Goal: Navigation & Orientation: Find specific page/section

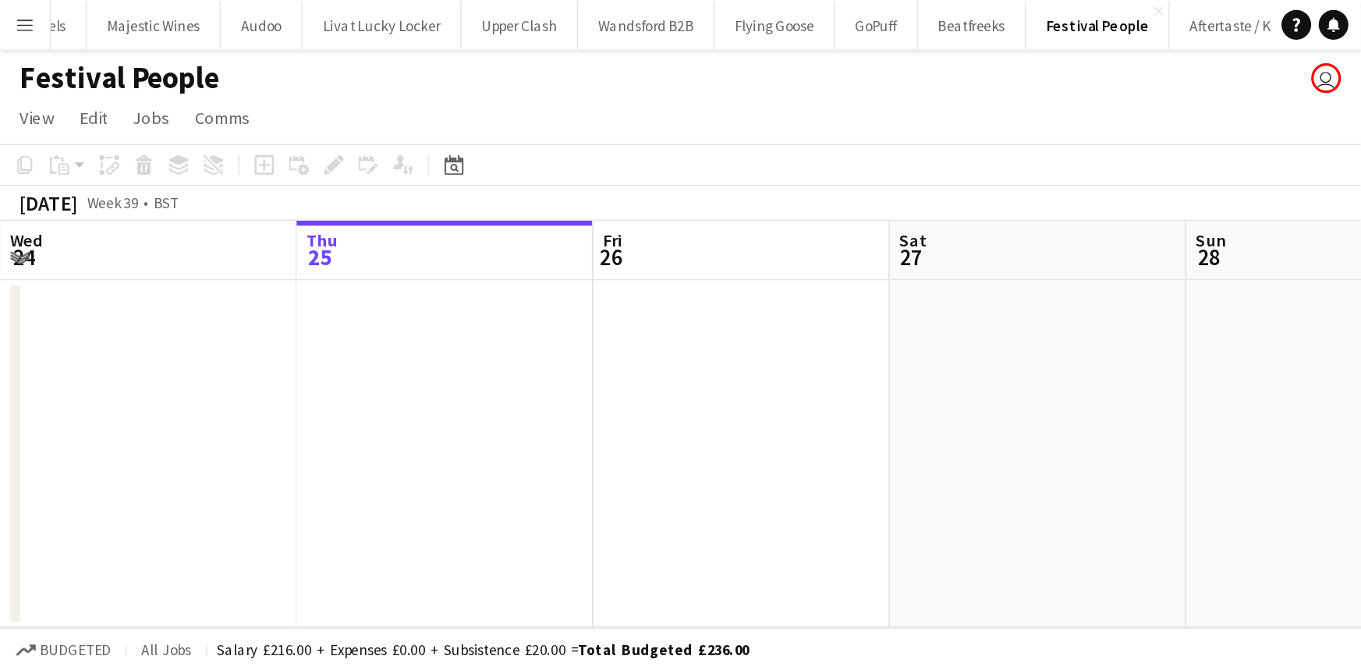
scroll to position [0, 373]
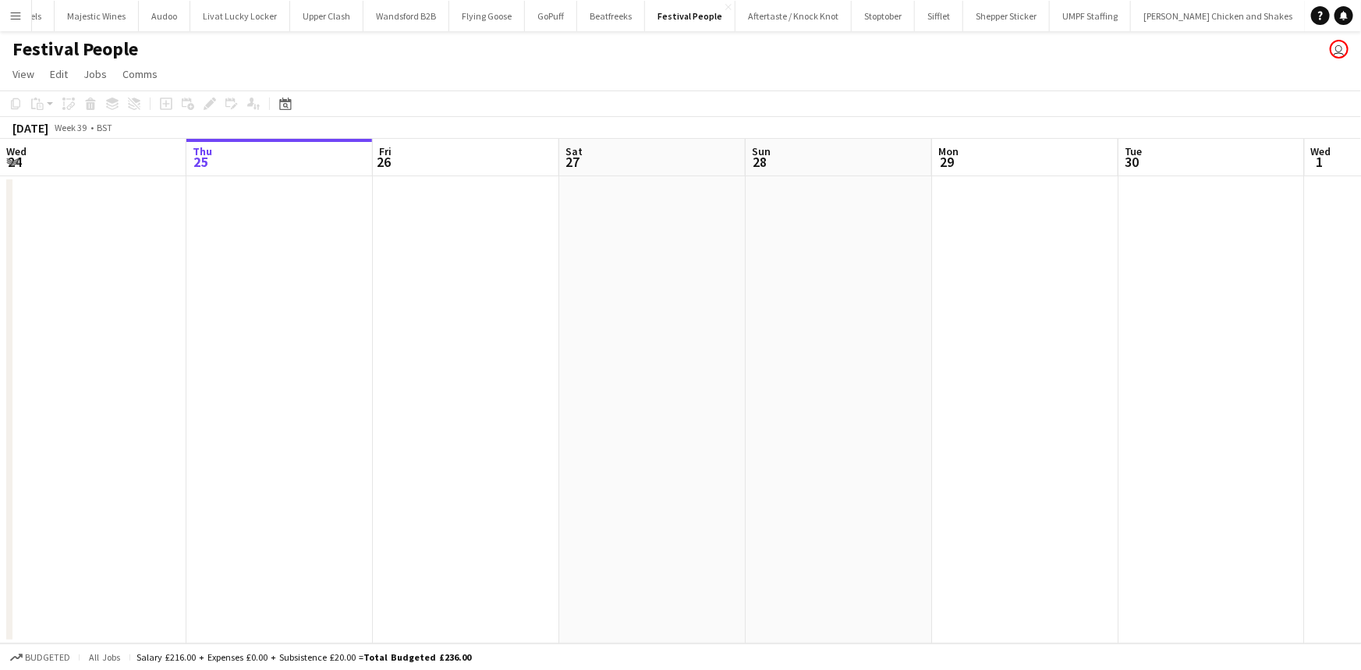
click at [24, 22] on button "Menu" at bounding box center [15, 15] width 31 height 31
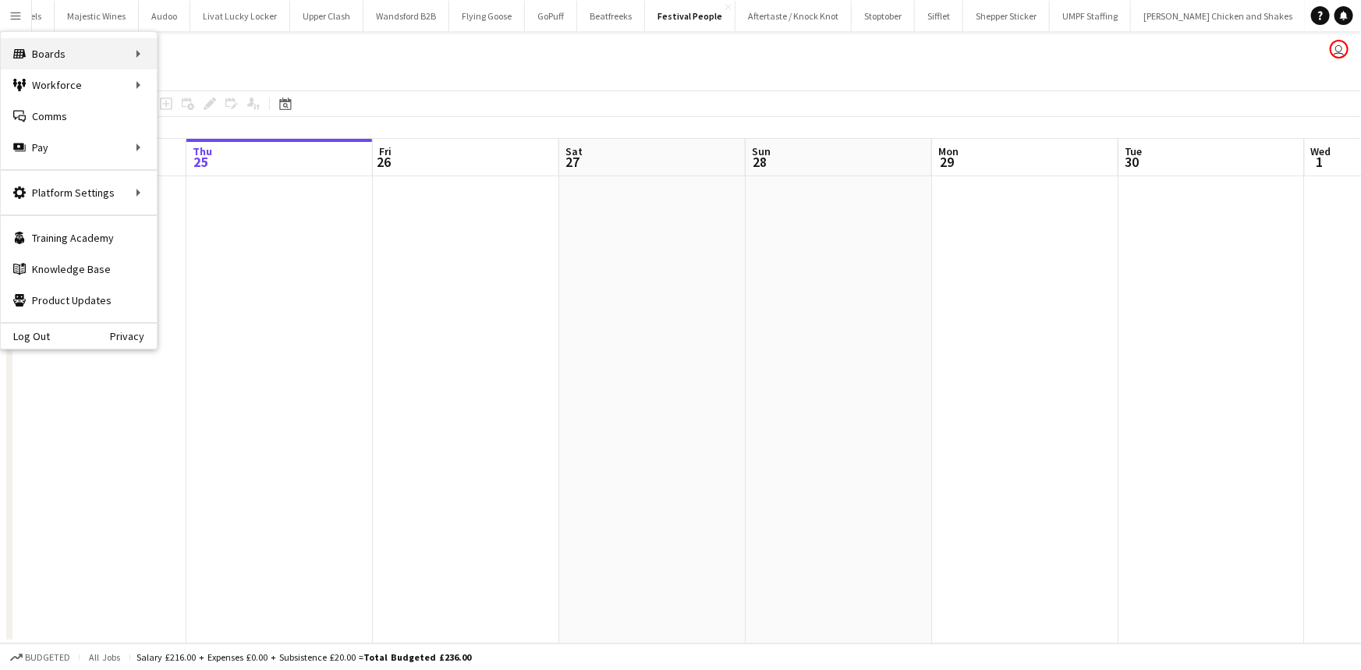
click at [139, 57] on div "Boards Boards" at bounding box center [79, 53] width 156 height 31
click at [179, 92] on link "All jobs" at bounding box center [235, 84] width 156 height 31
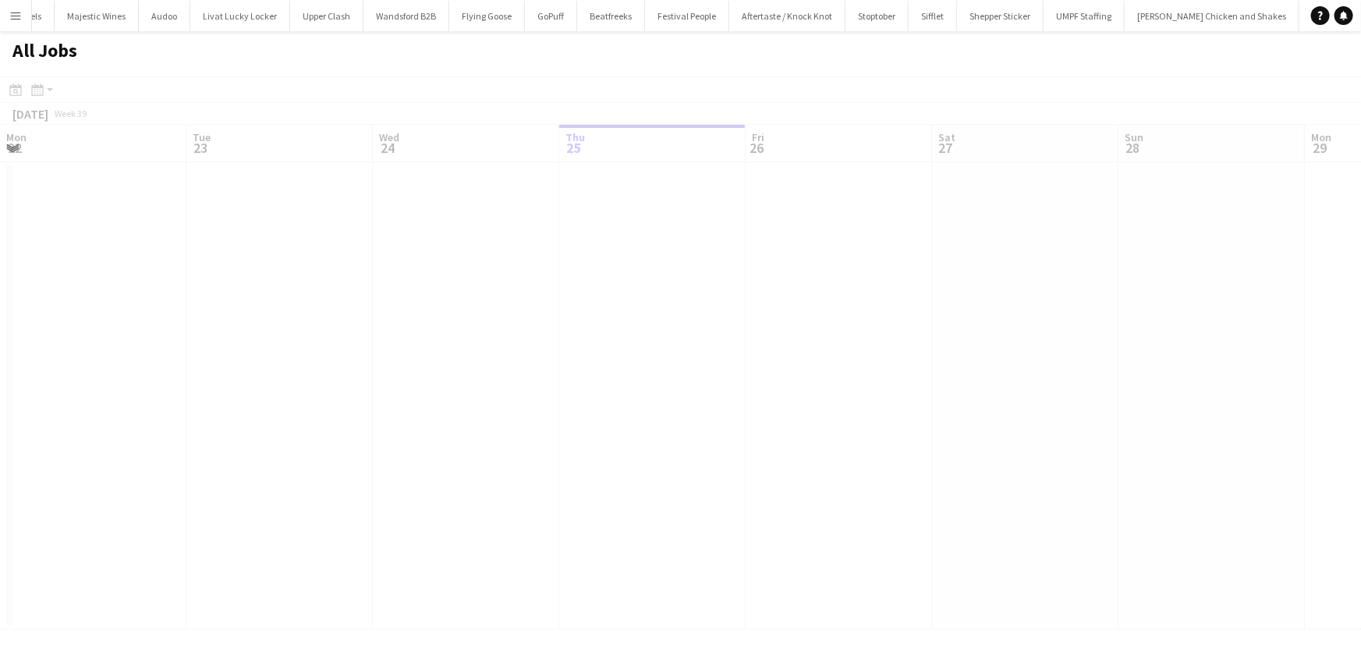
scroll to position [0, 373]
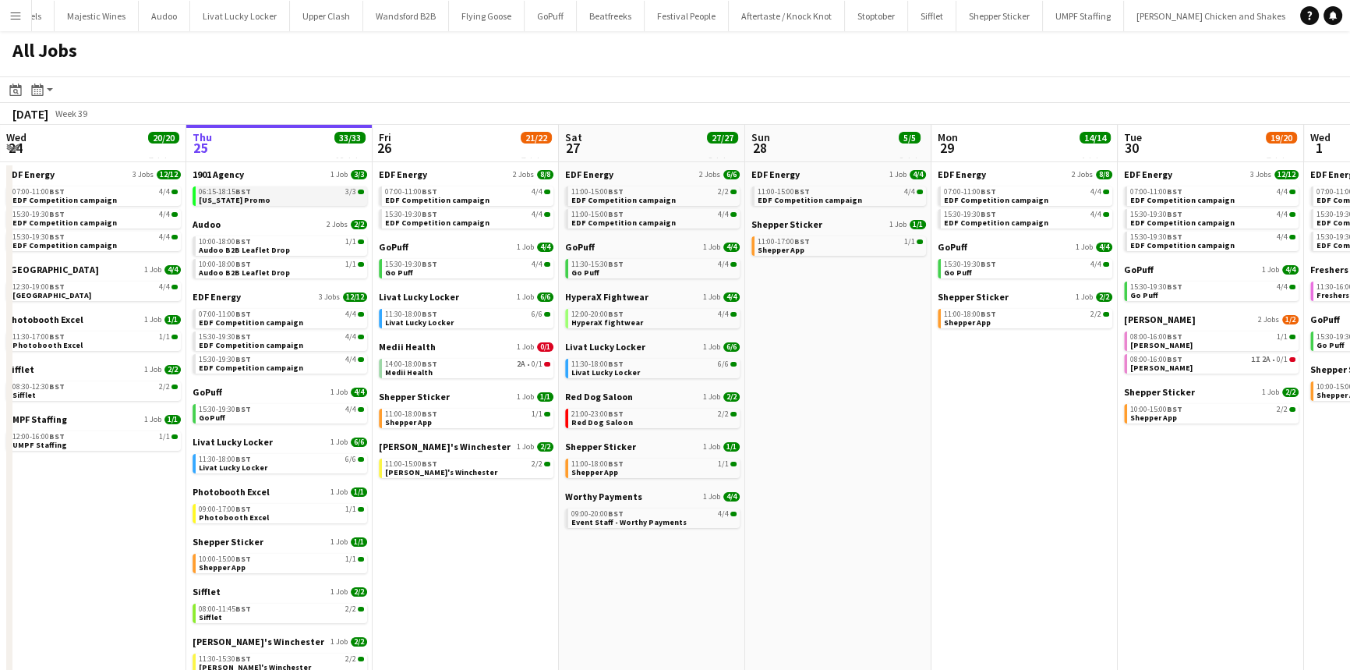
click at [314, 194] on link "06:15-18:15 BST 3/3 Maryland Promo" at bounding box center [281, 195] width 165 height 18
click at [271, 245] on span "EDF Competition campaign" at bounding box center [251, 322] width 104 height 10
click at [8, 12] on button "Menu" at bounding box center [15, 15] width 31 height 31
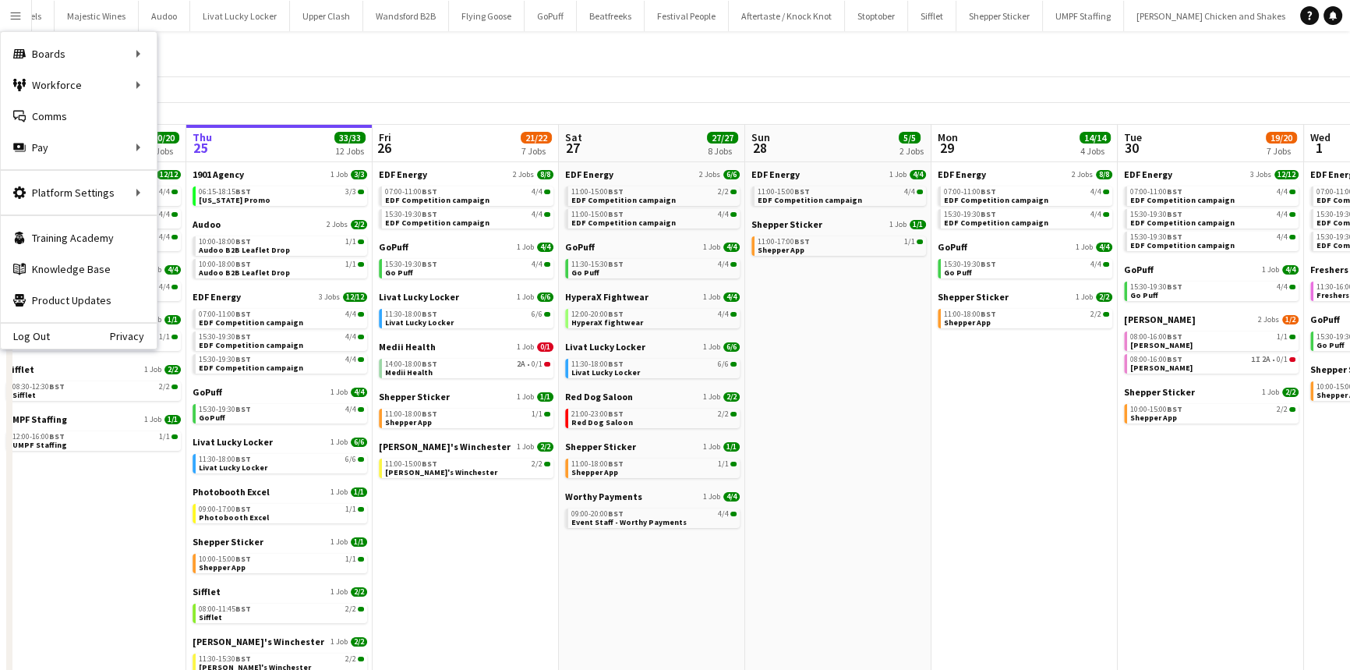
click at [219, 85] on app-toolbar "Date picker SEP 2025 SEP 2025 Monday M Tuesday T Wednesday W Thursday T Friday …" at bounding box center [675, 89] width 1350 height 27
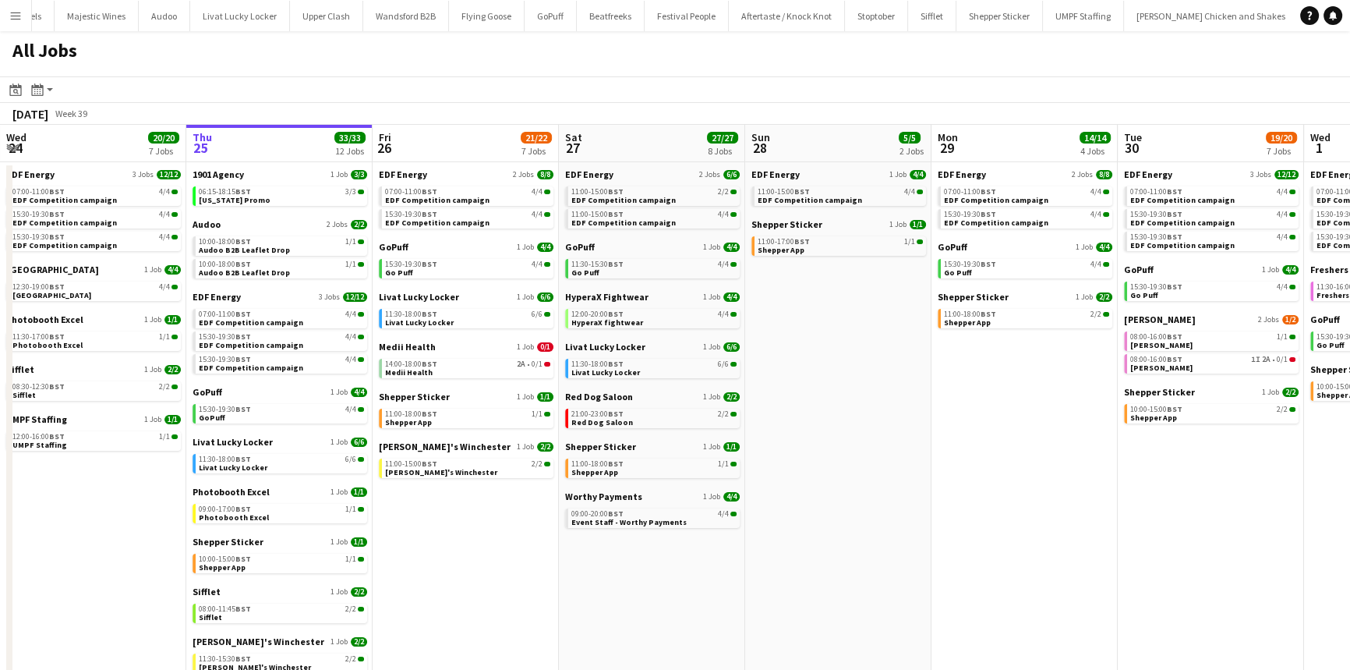
drag, startPoint x: 9, startPoint y: 13, endPoint x: 14, endPoint y: 23, distance: 11.5
click at [10, 14] on app-icon "Menu" at bounding box center [15, 15] width 12 height 12
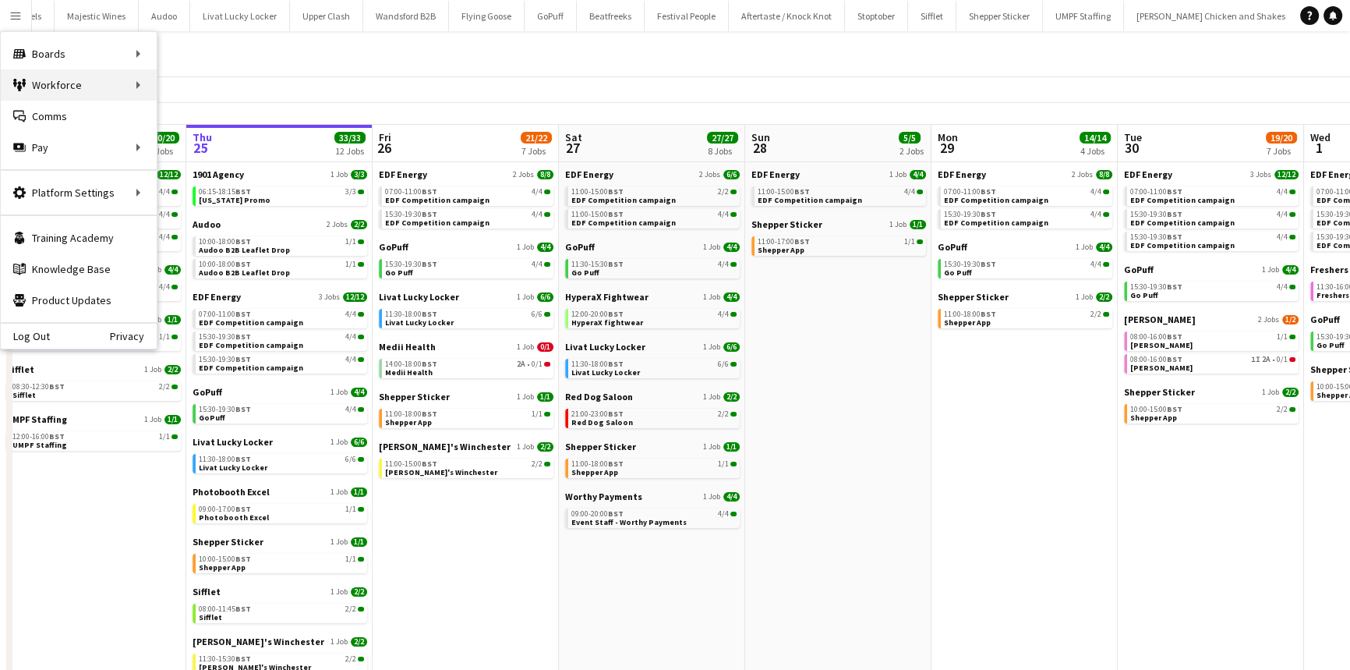
click at [155, 90] on div "Workforce Workforce" at bounding box center [79, 84] width 156 height 31
click at [179, 92] on link "My Workforce" at bounding box center [235, 84] width 156 height 31
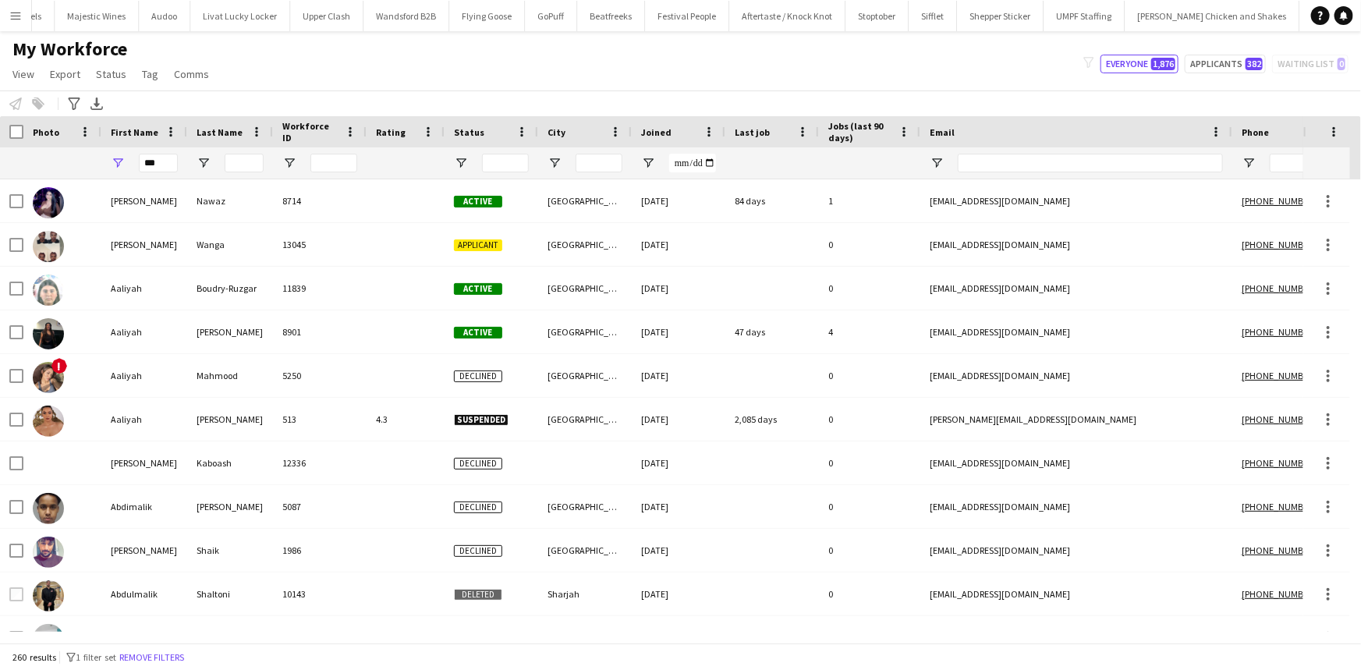
click at [23, 19] on button "Menu" at bounding box center [15, 15] width 31 height 31
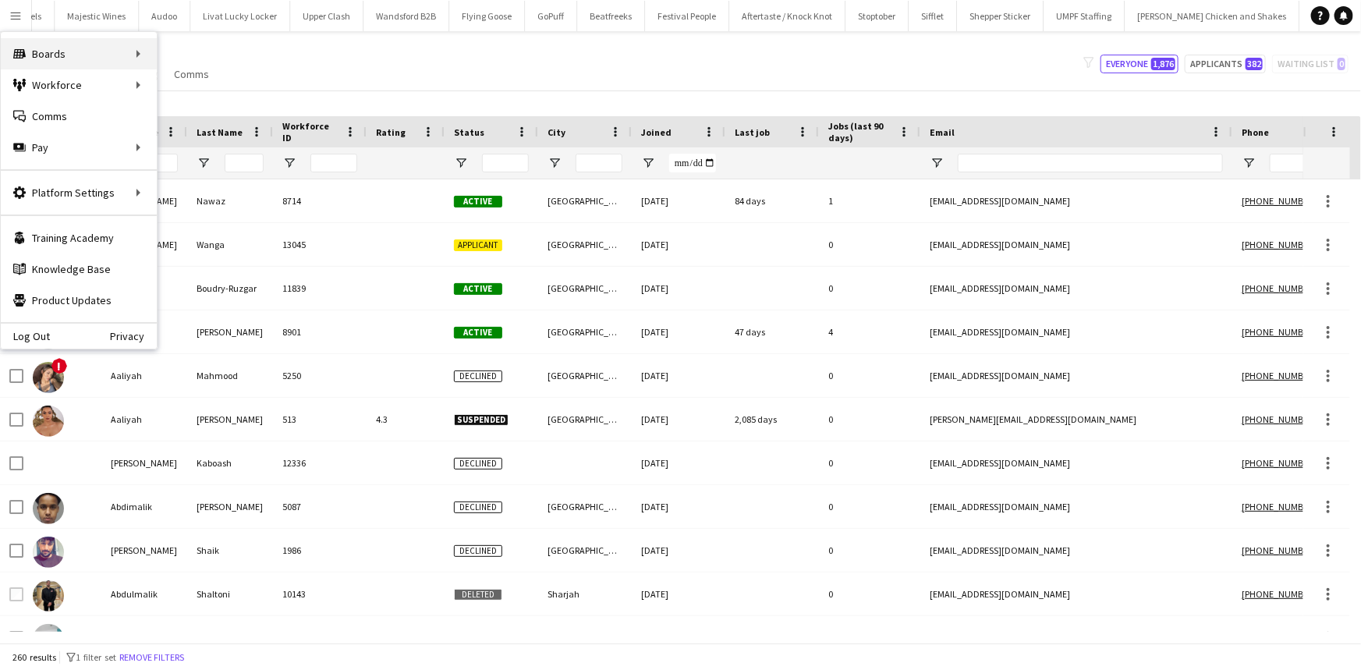
click at [126, 55] on div "Boards Boards" at bounding box center [79, 53] width 156 height 31
click at [104, 51] on div "Boards Boards" at bounding box center [79, 53] width 156 height 31
click at [216, 86] on link "All jobs" at bounding box center [235, 84] width 156 height 31
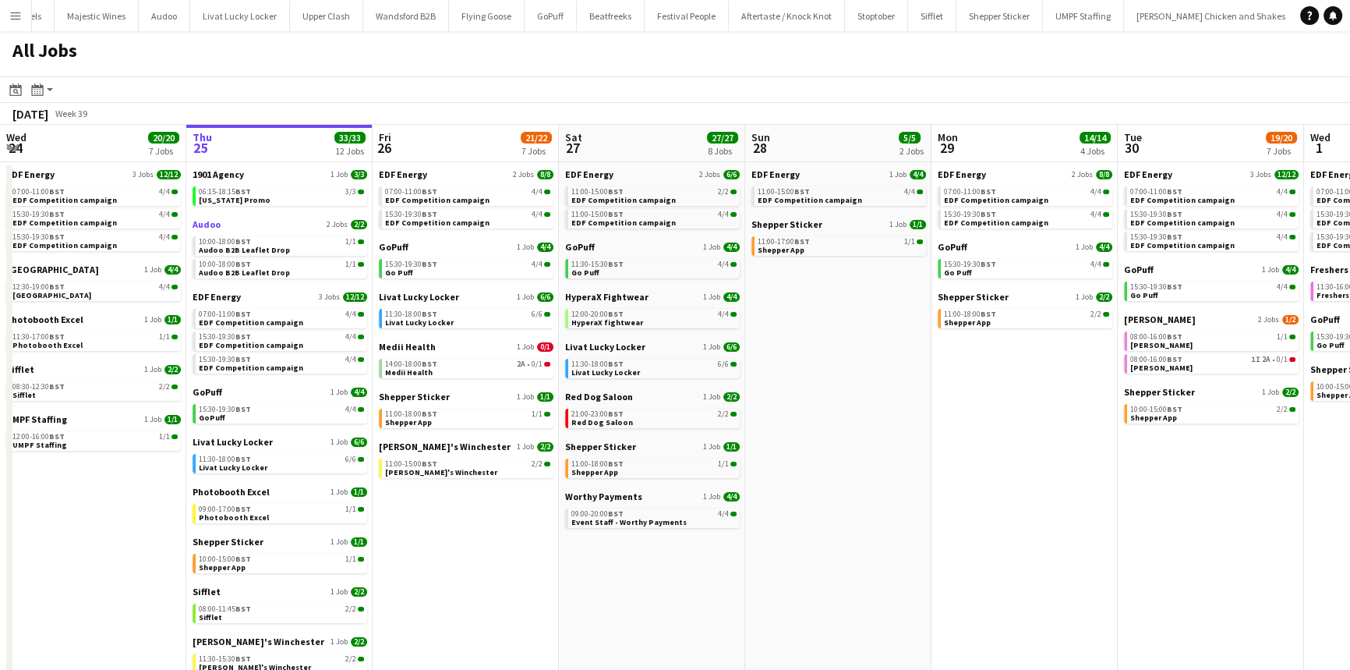
scroll to position [44, 0]
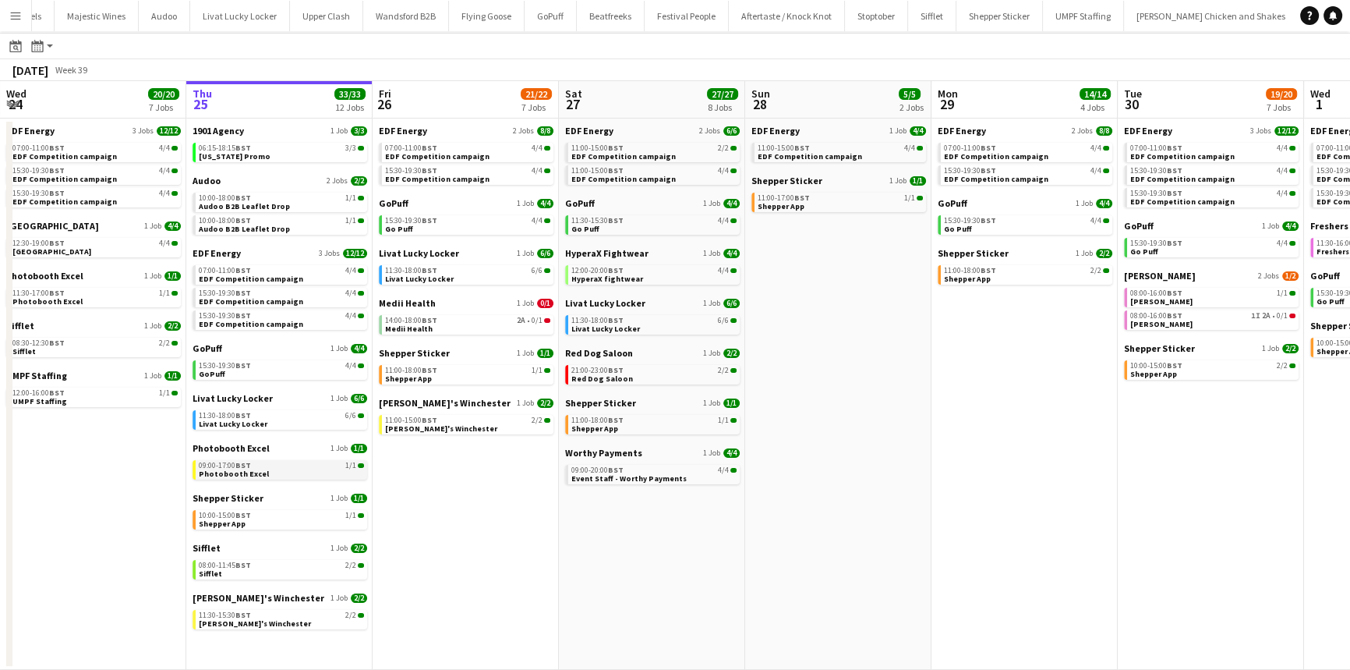
click at [265, 245] on link "09:00-17:00 BST 1/1 Photobooth Excel" at bounding box center [281, 469] width 165 height 18
drag, startPoint x: 246, startPoint y: 569, endPoint x: 246, endPoint y: 553, distance: 16.4
click at [246, 245] on app-calendar-brief-board "Sifflet 1 Job 2/2 08:00-11:45 BST 2/2 Sifflet" at bounding box center [280, 560] width 175 height 37
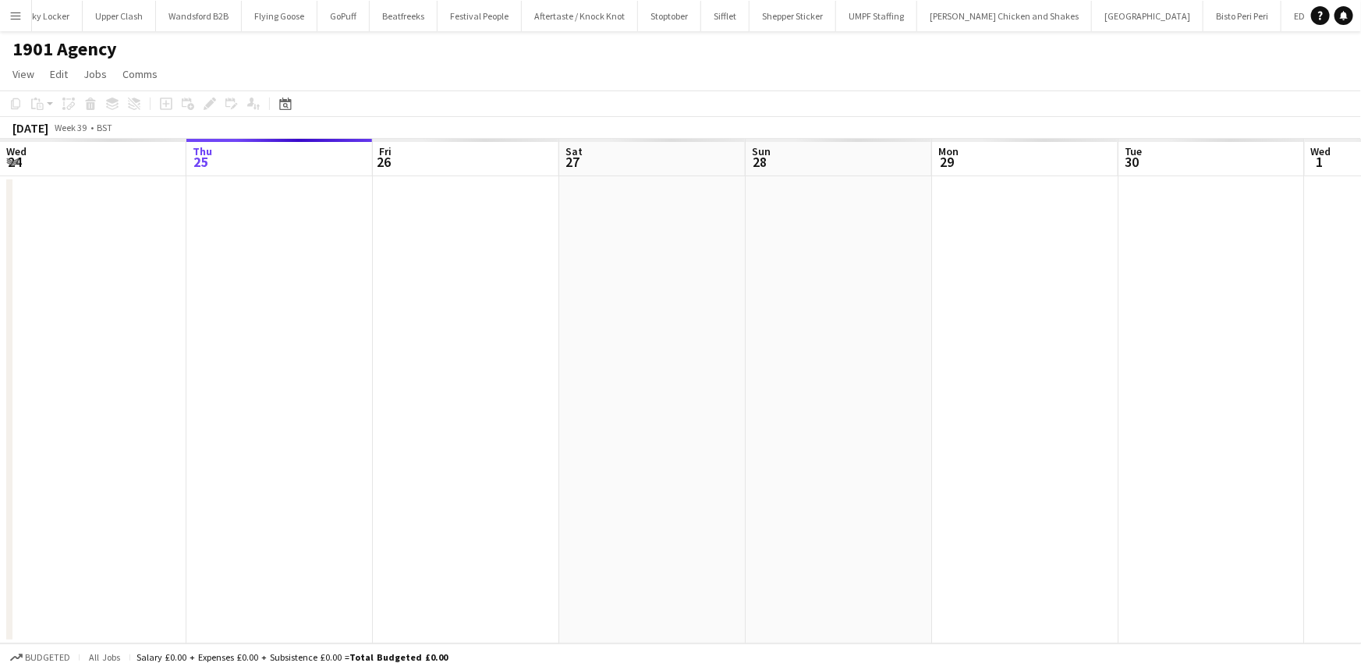
scroll to position [0, 536]
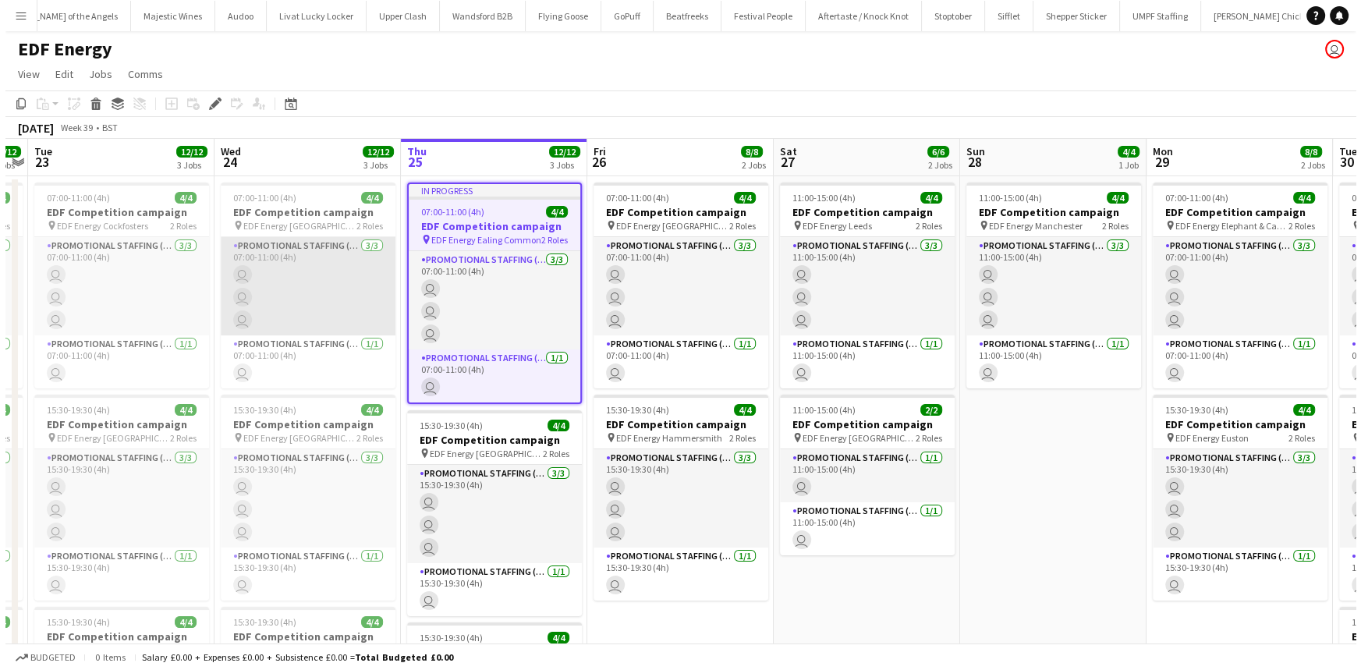
scroll to position [0, 2050]
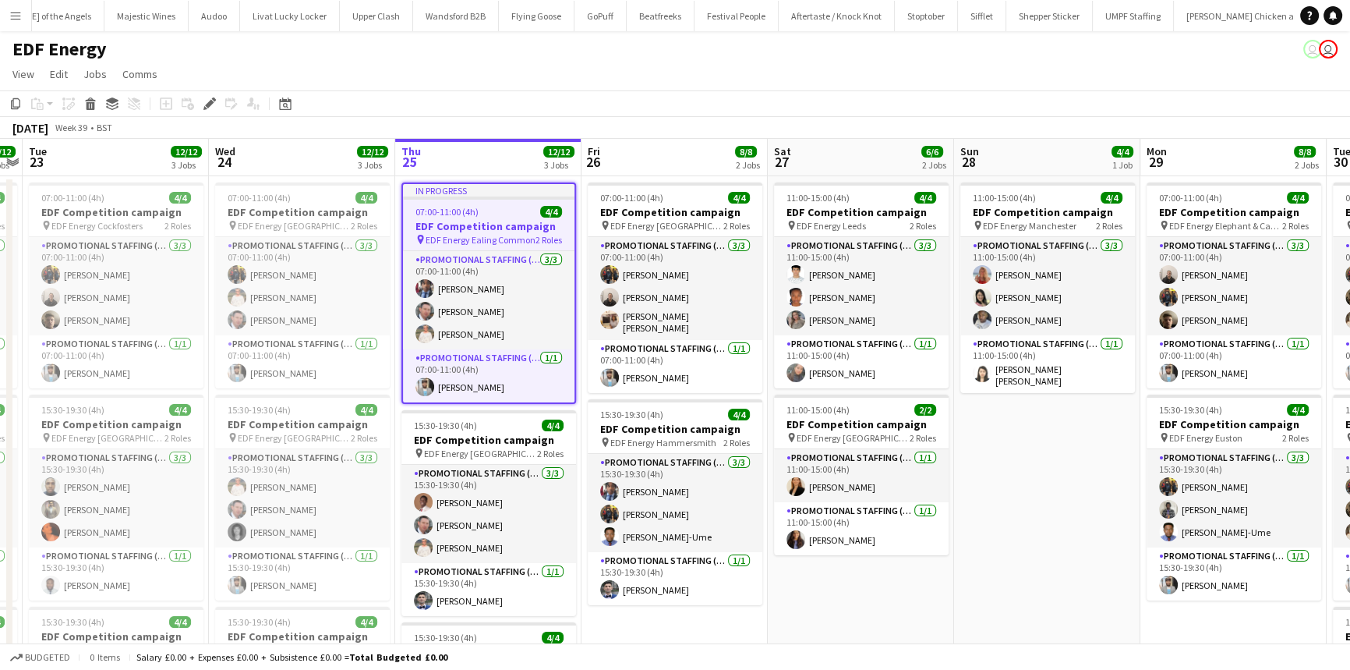
click at [0, 16] on button "Menu" at bounding box center [15, 15] width 31 height 31
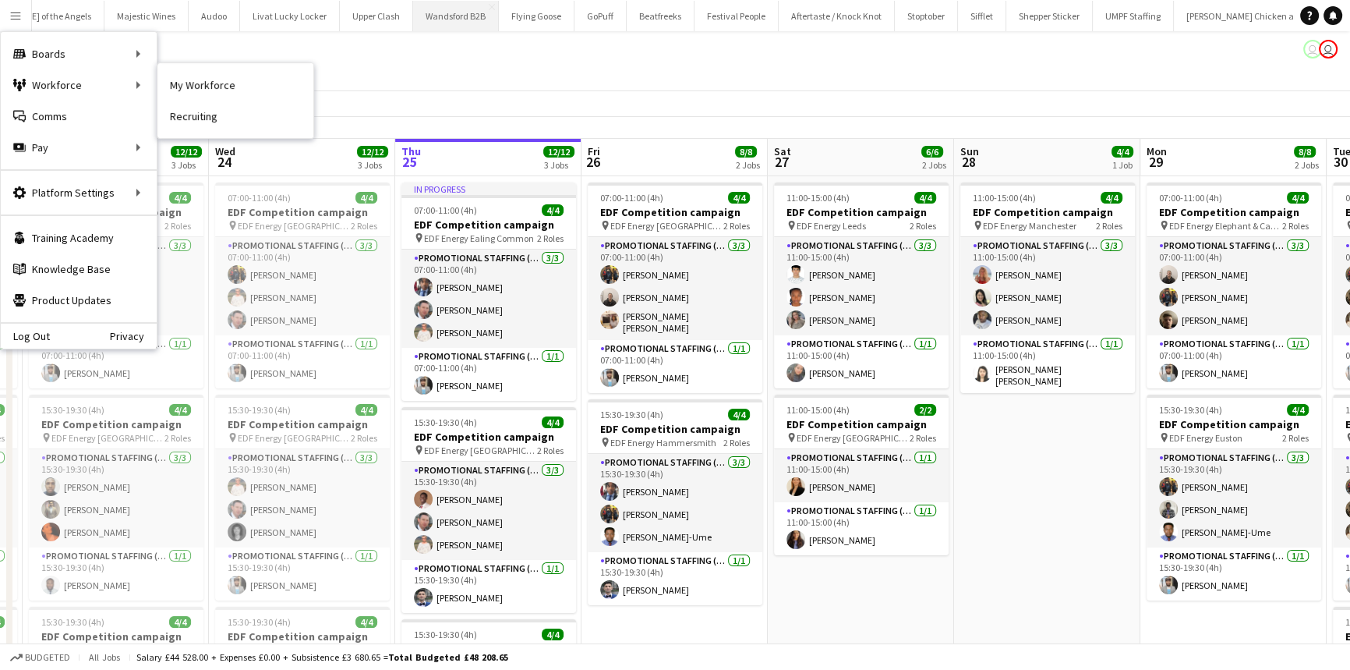
drag, startPoint x: 172, startPoint y: 76, endPoint x: 189, endPoint y: 4, distance: 73.6
click at [173, 75] on link "My Workforce" at bounding box center [235, 84] width 156 height 31
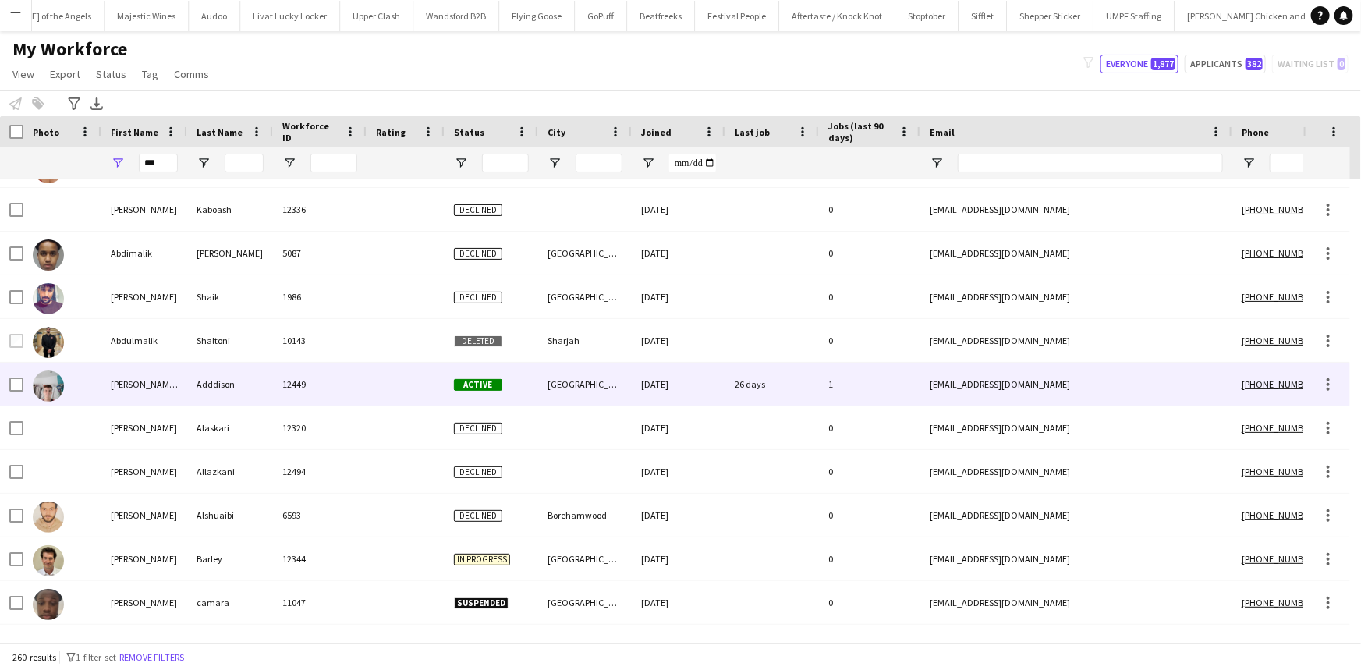
scroll to position [254, 0]
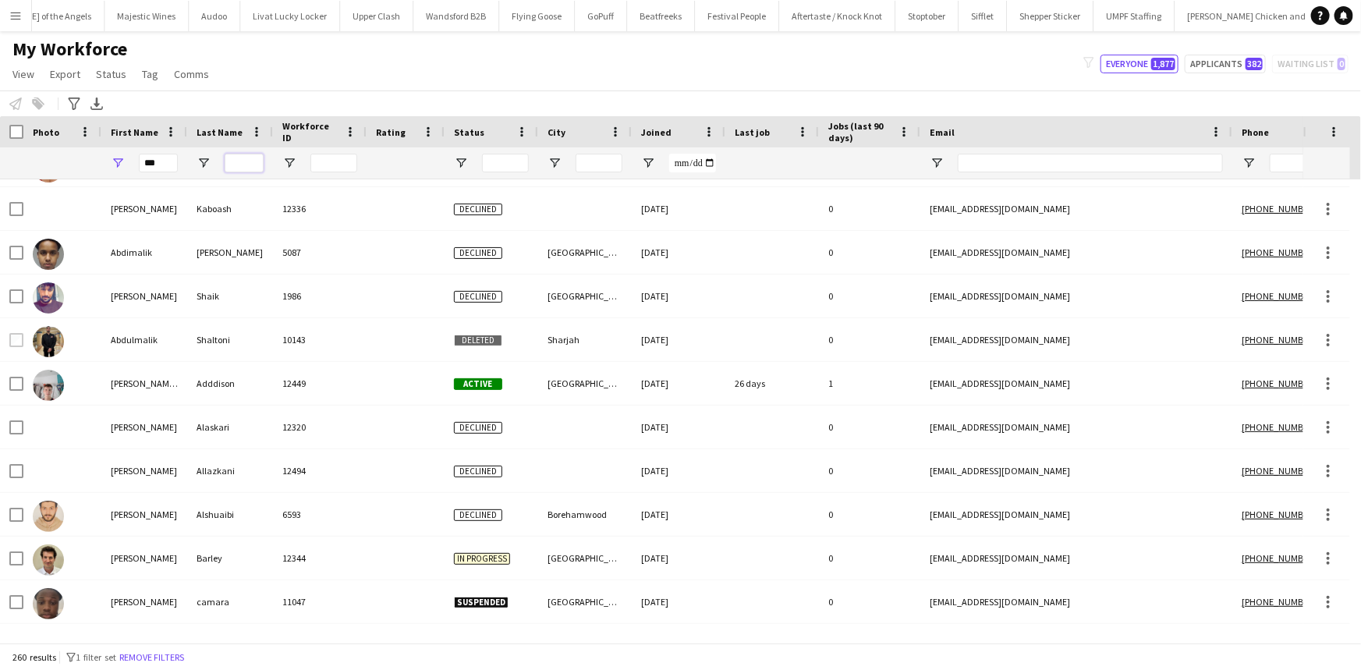
click at [239, 161] on input "Last Name Filter Input" at bounding box center [244, 163] width 39 height 19
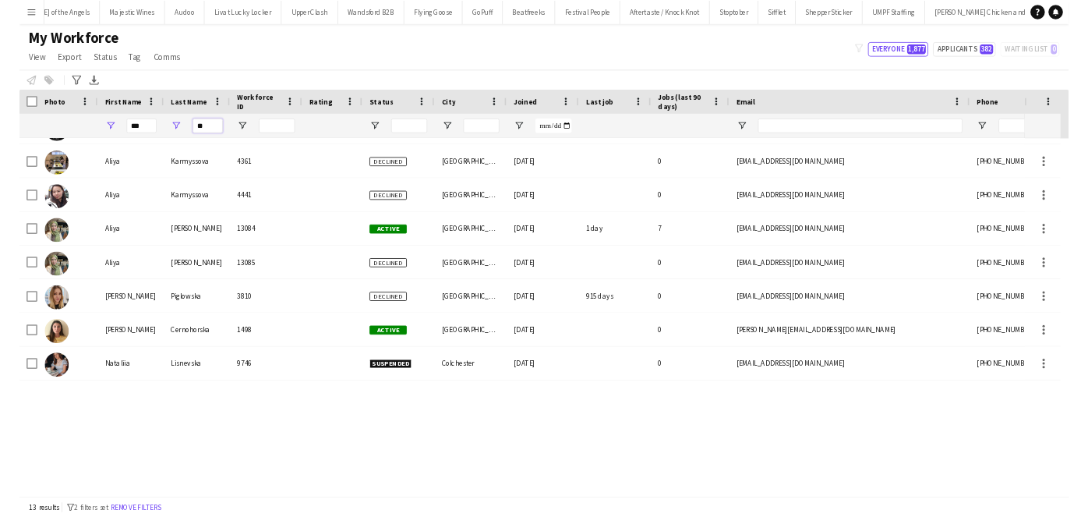
scroll to position [115, 0]
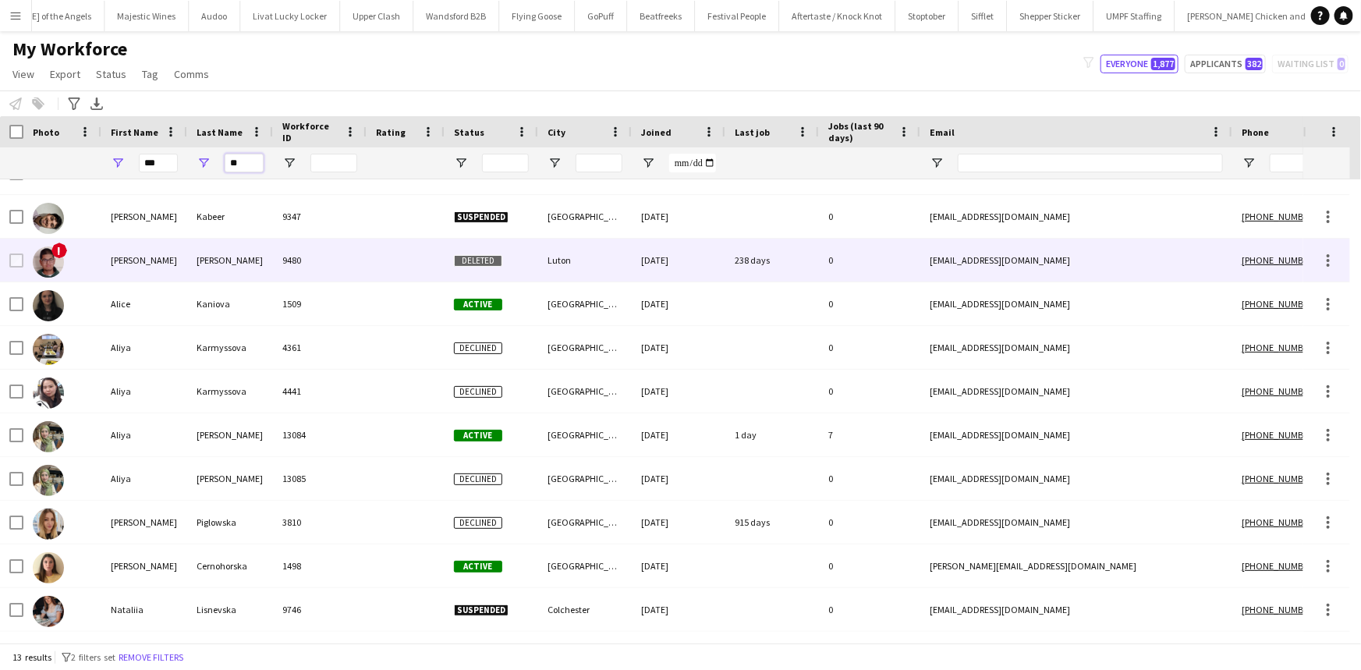
type input "**"
click at [227, 269] on div "Kazmi" at bounding box center [230, 260] width 86 height 43
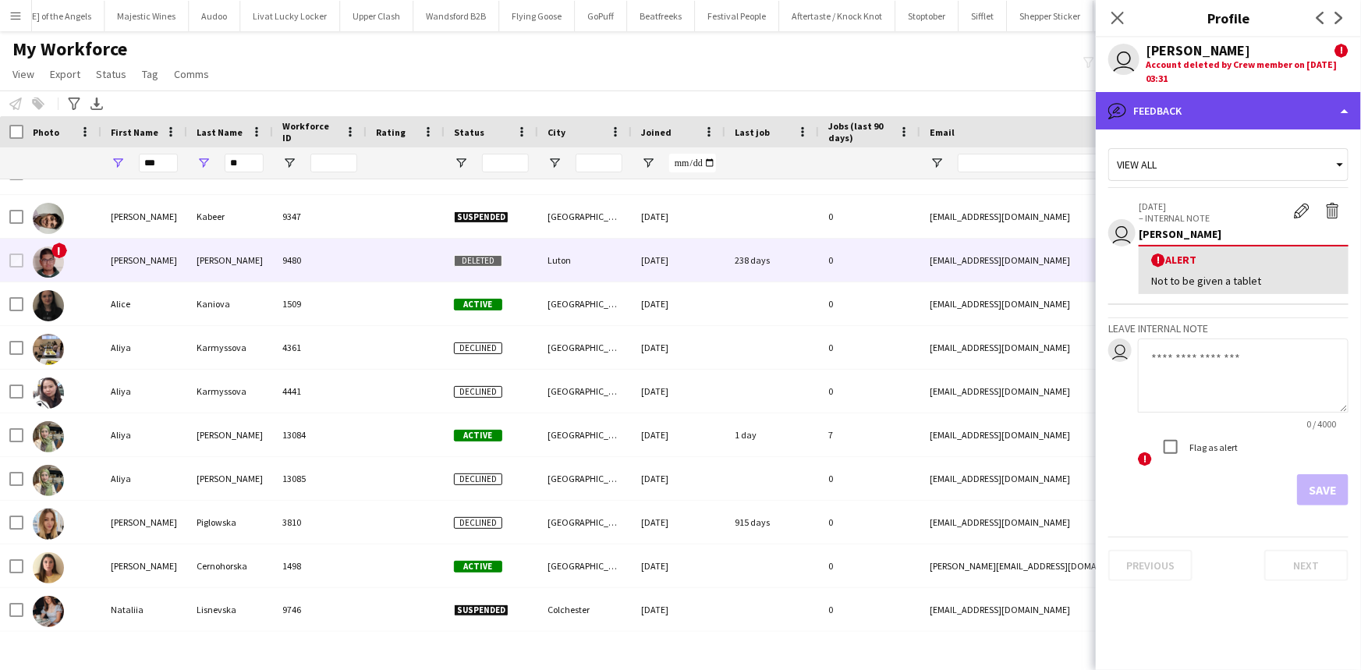
click at [1173, 109] on div "bubble-pencil Feedback" at bounding box center [1227, 110] width 265 height 37
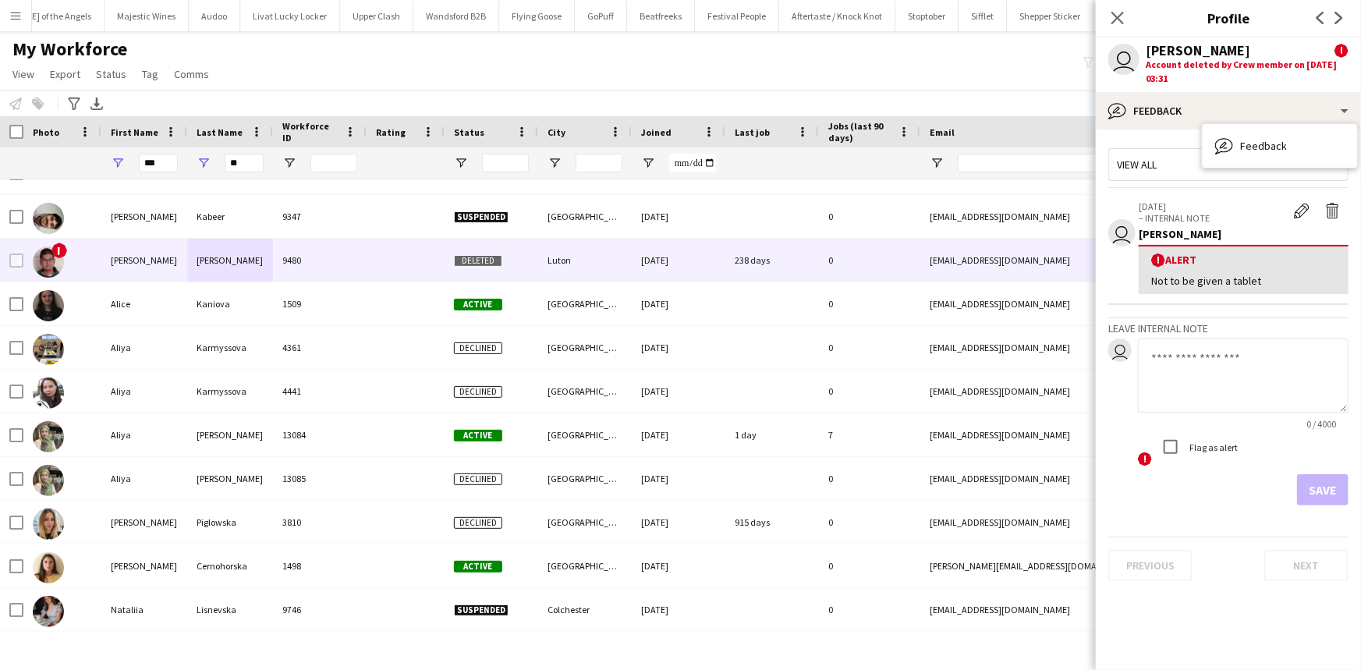
click at [1230, 73] on div "Account deleted by Crew member on 29-07-2025 03:31" at bounding box center [1246, 72] width 203 height 28
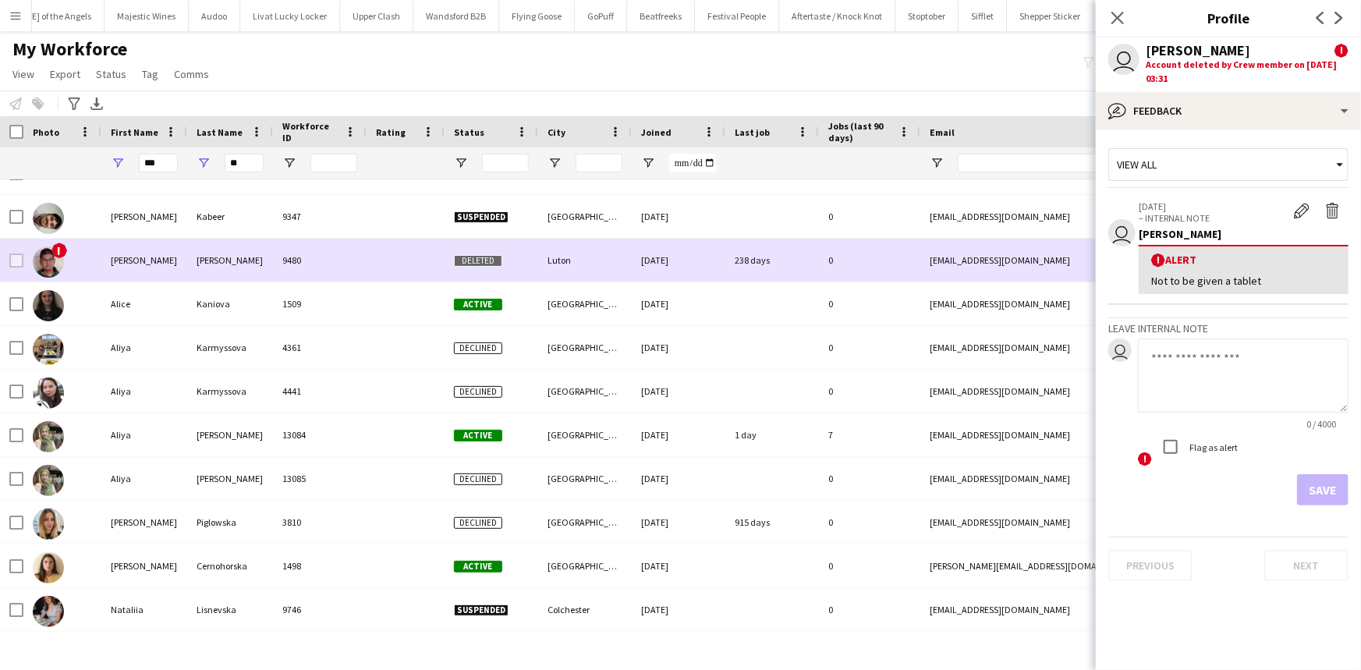
drag, startPoint x: 933, startPoint y: 257, endPoint x: 1002, endPoint y: 264, distance: 69.8
click at [1002, 264] on div "aliabbaskazmi852@gmail.com" at bounding box center [1076, 260] width 312 height 43
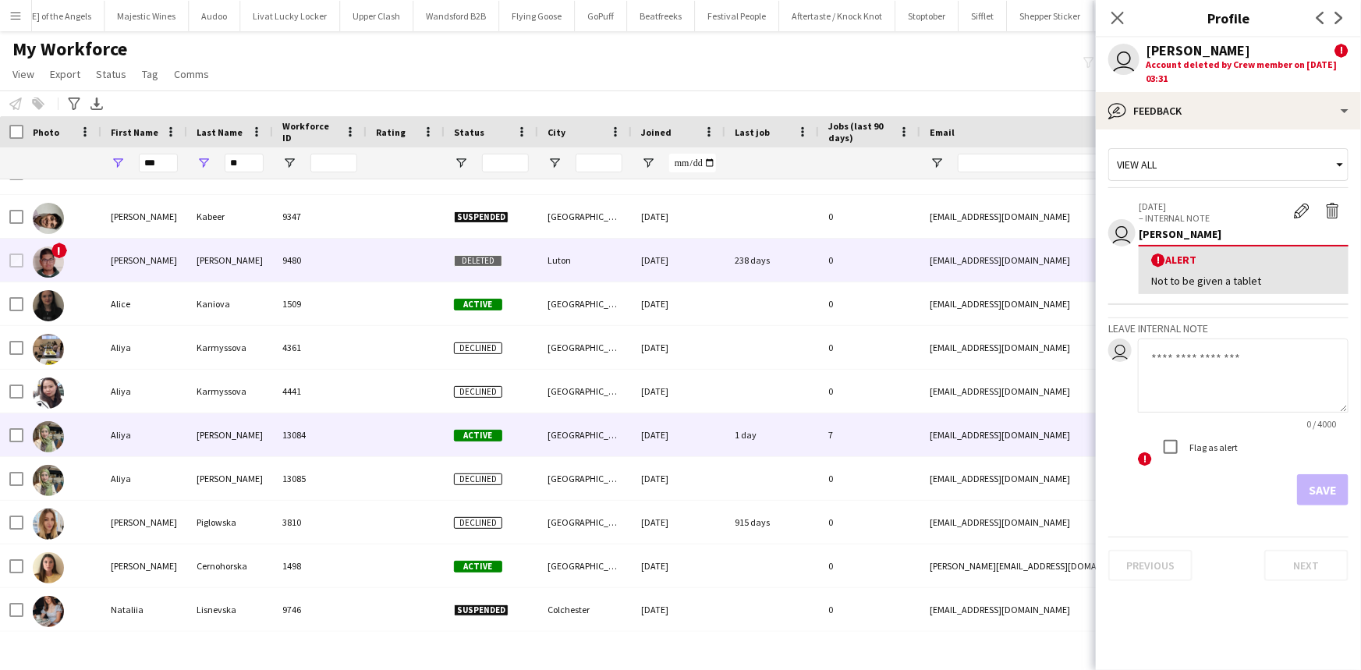
click at [696, 434] on div "26-08-2025" at bounding box center [679, 434] width 94 height 43
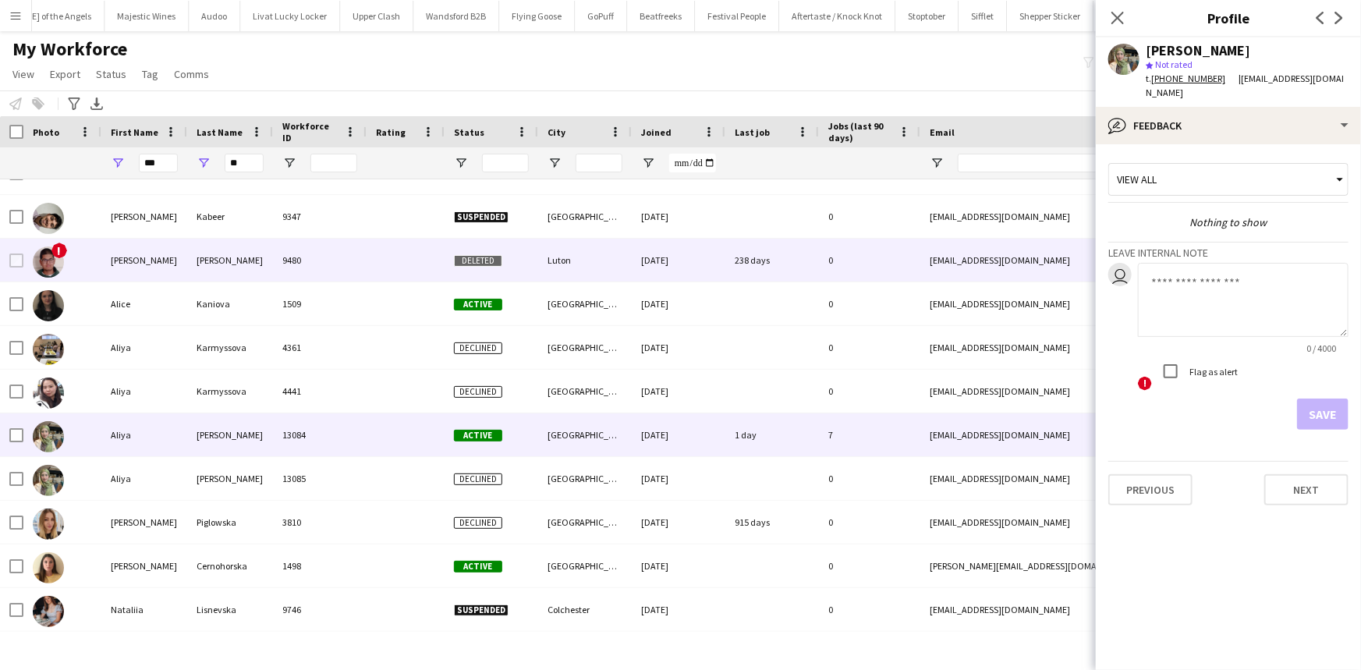
click at [154, 252] on div "Ali" at bounding box center [144, 260] width 86 height 43
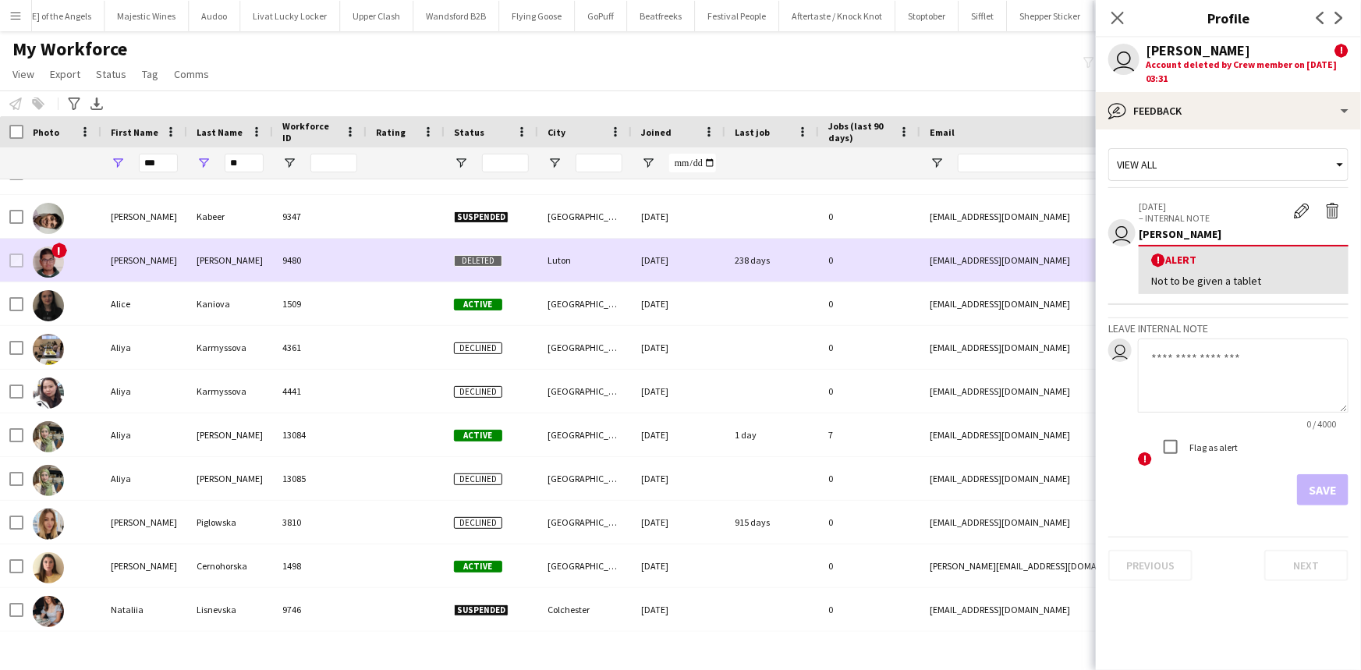
drag, startPoint x: 928, startPoint y: 261, endPoint x: 1000, endPoint y: 259, distance: 72.5
click at [1000, 259] on div "aliabbaskazmi852@gmail.com" at bounding box center [1076, 260] width 312 height 43
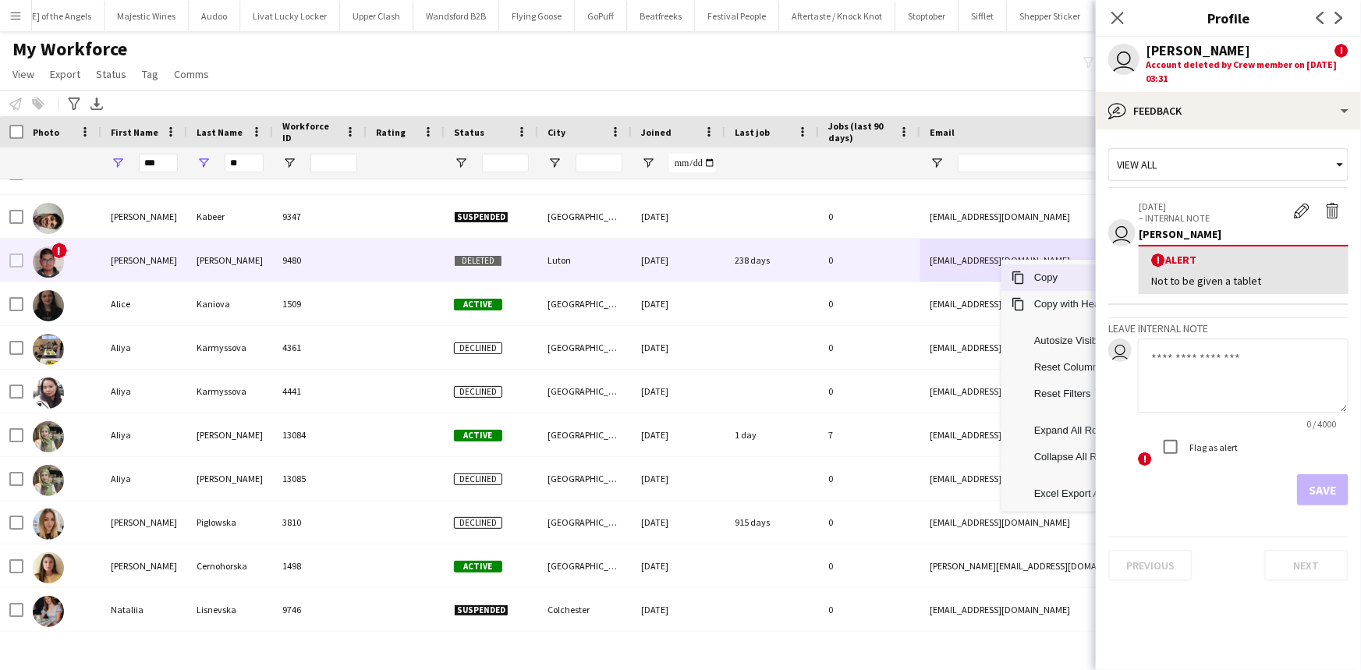
click at [1017, 276] on span "Context Menu" at bounding box center [1017, 278] width 14 height 14
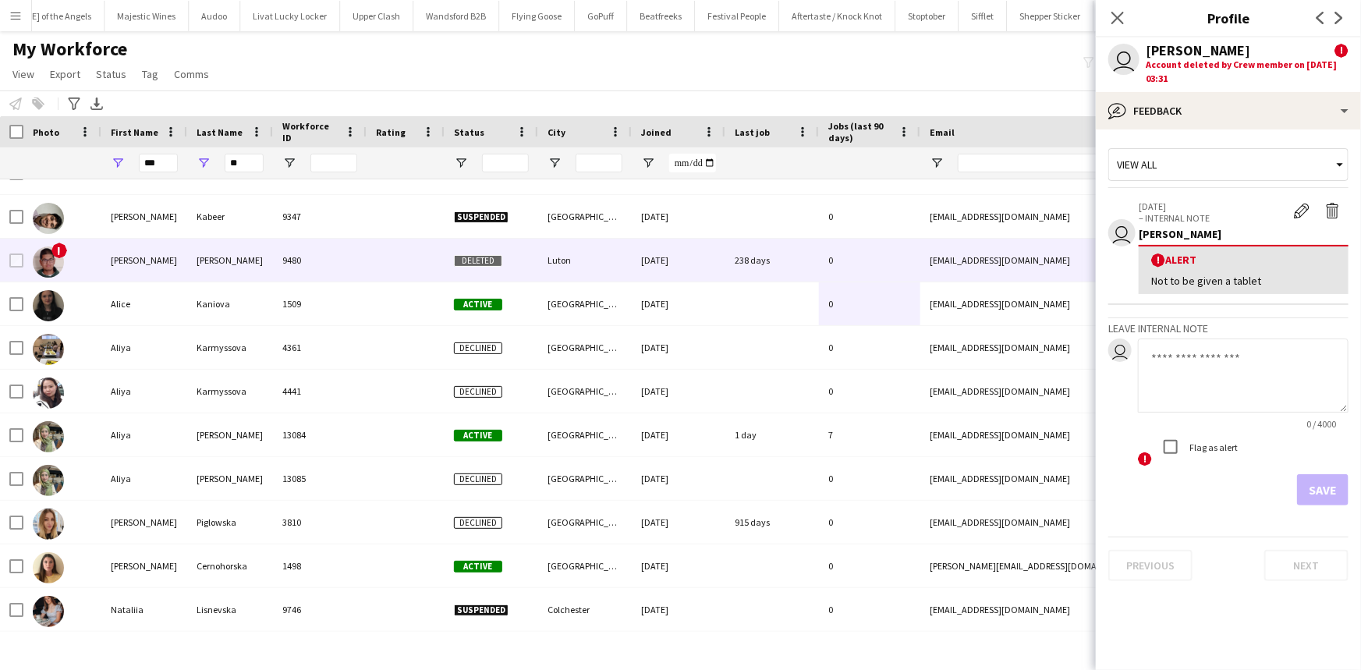
click at [1099, 8] on div "Close pop-in" at bounding box center [1117, 18] width 44 height 36
click at [1115, 14] on icon "Close pop-in" at bounding box center [1117, 17] width 15 height 15
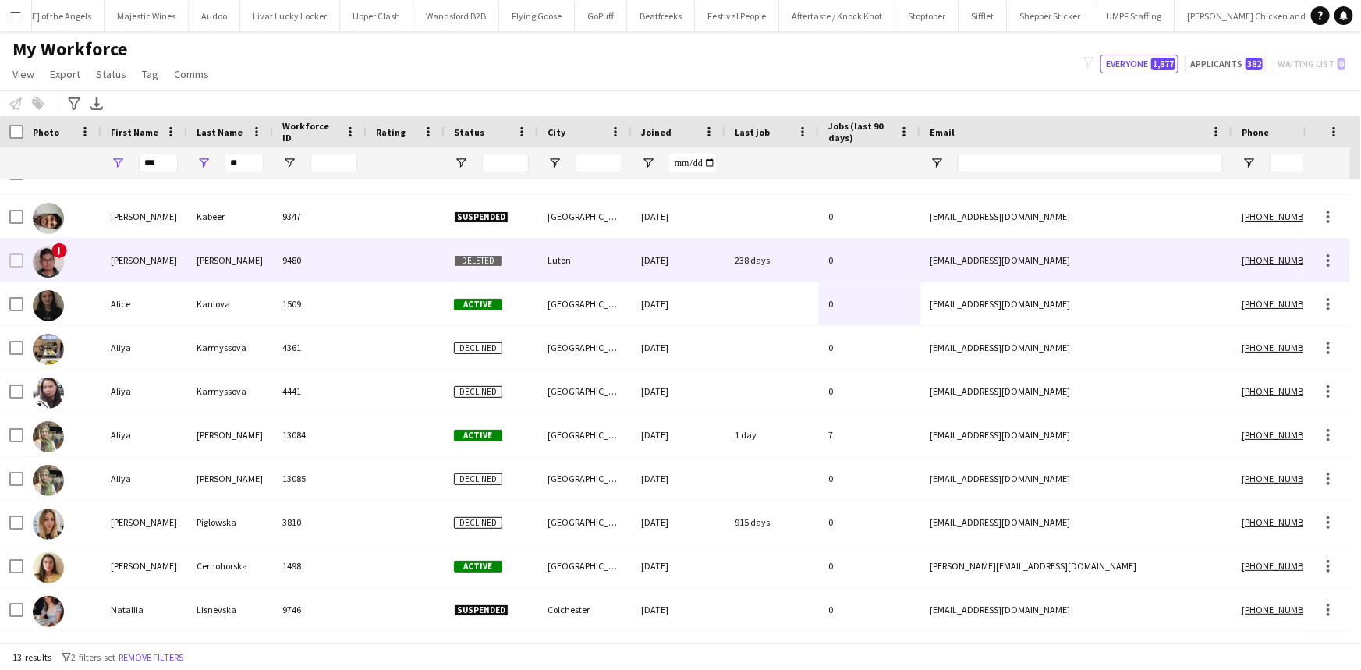
click at [729, 265] on div "238 days" at bounding box center [772, 260] width 94 height 43
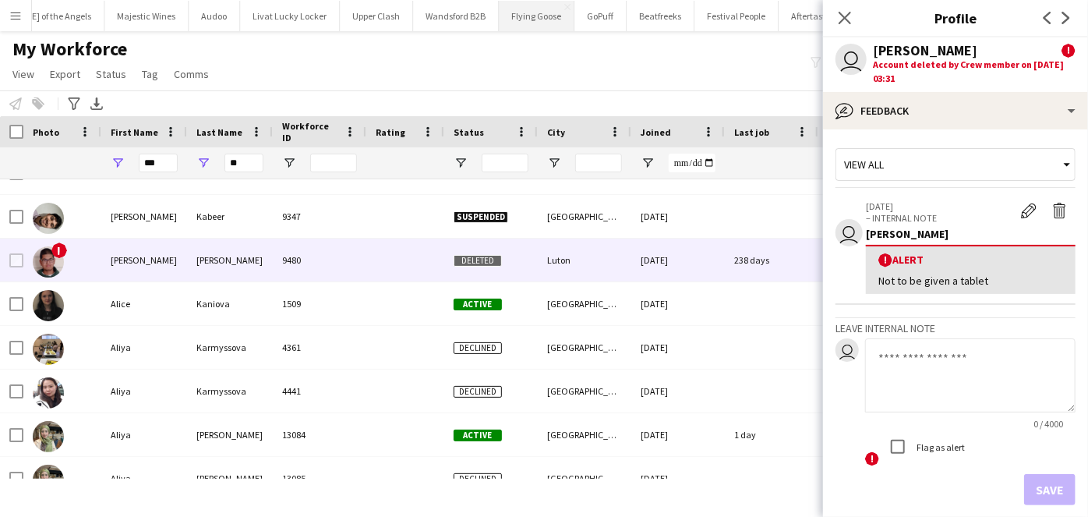
scroll to position [115, 0]
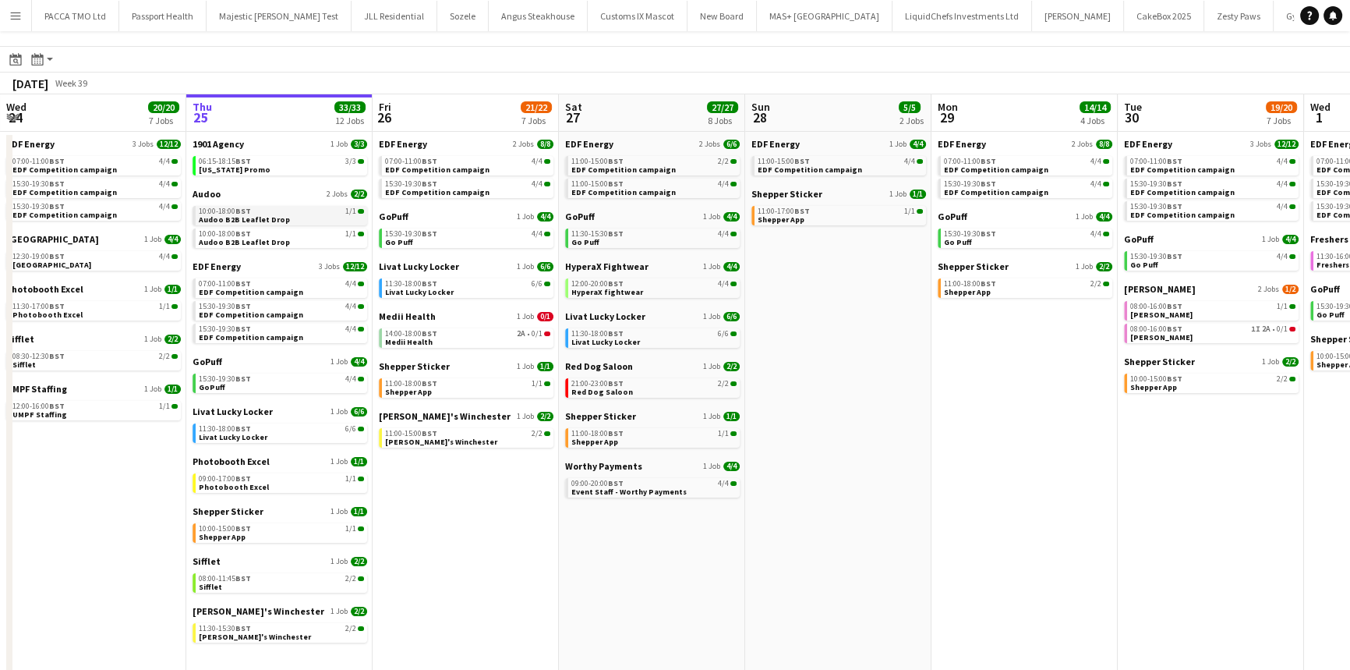
scroll to position [44, 0]
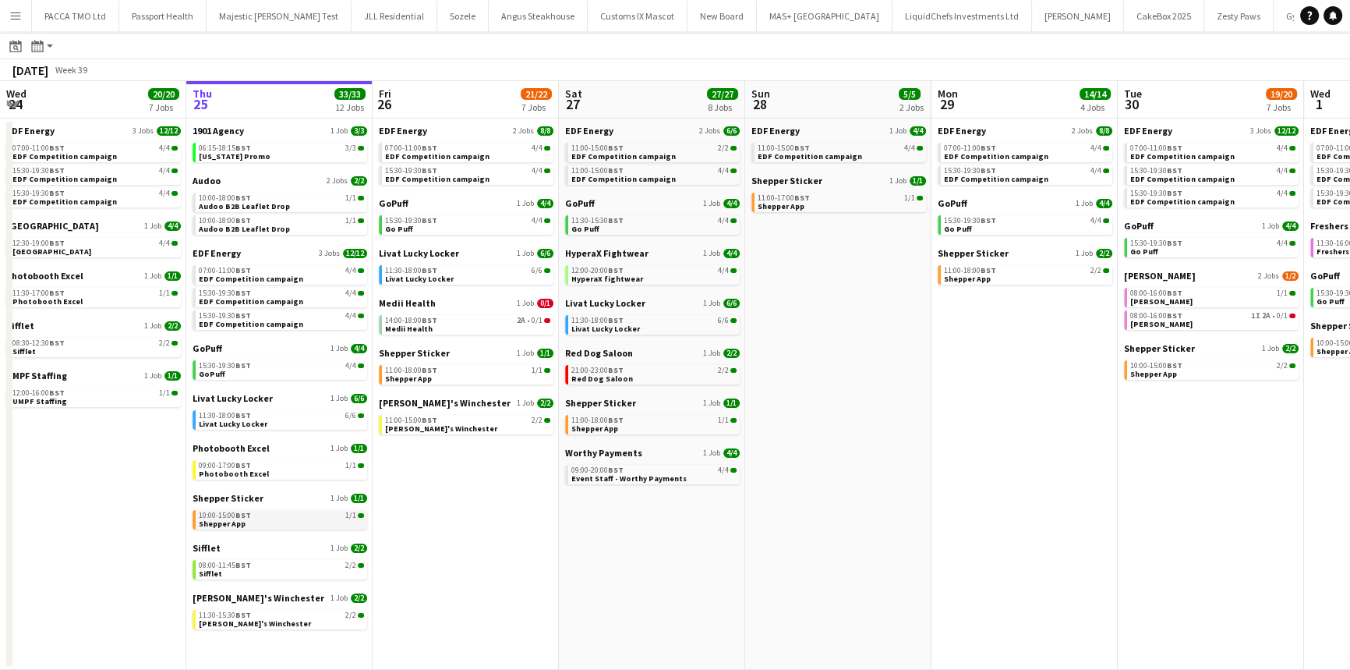
click at [228, 529] on app-brief-job-card "10:00-15:00 BST 1/1 Shepper App" at bounding box center [280, 519] width 175 height 19
click at [267, 512] on div "10:00-15:00 BST 1/1" at bounding box center [281, 515] width 165 height 8
click at [292, 566] on div "08:00-11:45 BST 2/2" at bounding box center [281, 565] width 165 height 8
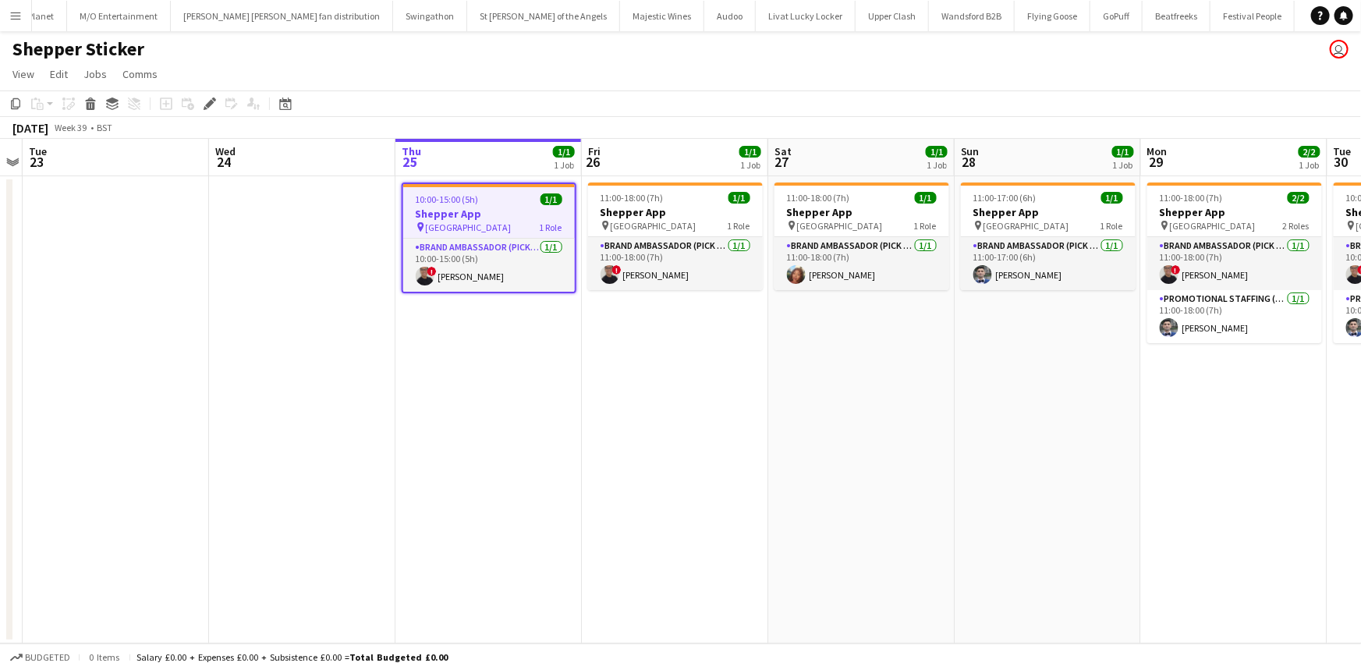
scroll to position [0, 1546]
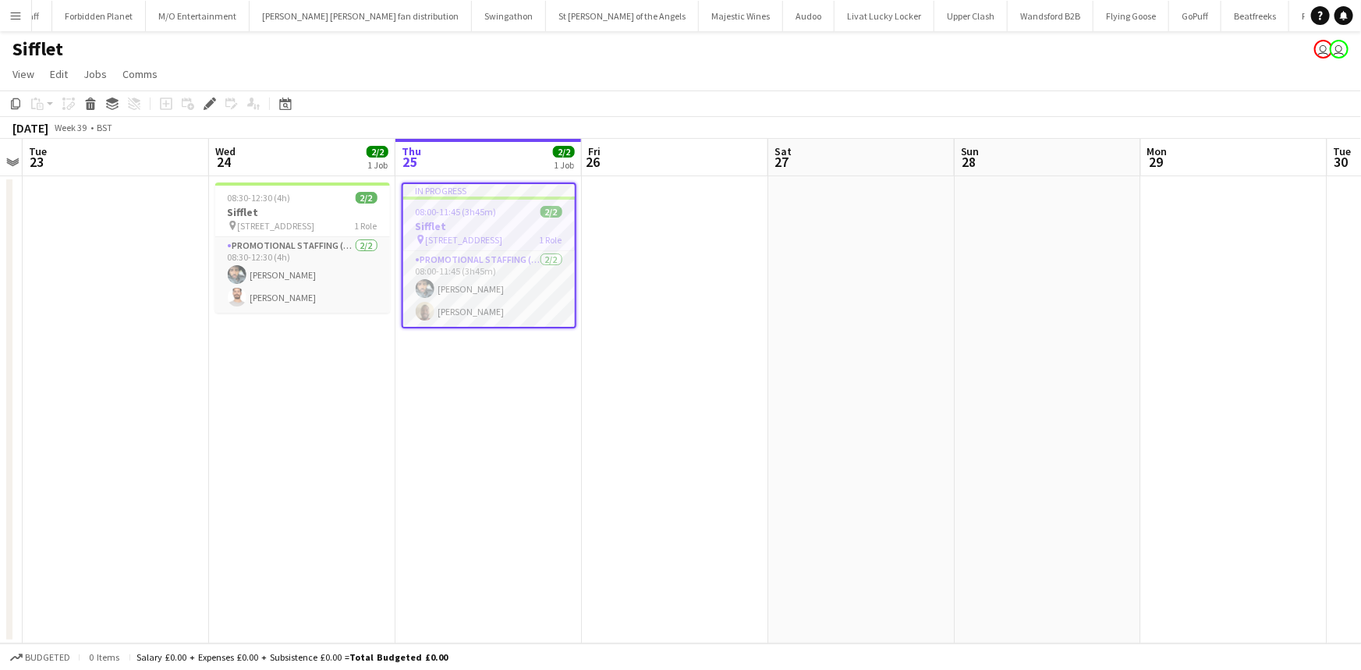
scroll to position [0, 1458]
click at [8, 12] on button "Menu" at bounding box center [15, 15] width 31 height 31
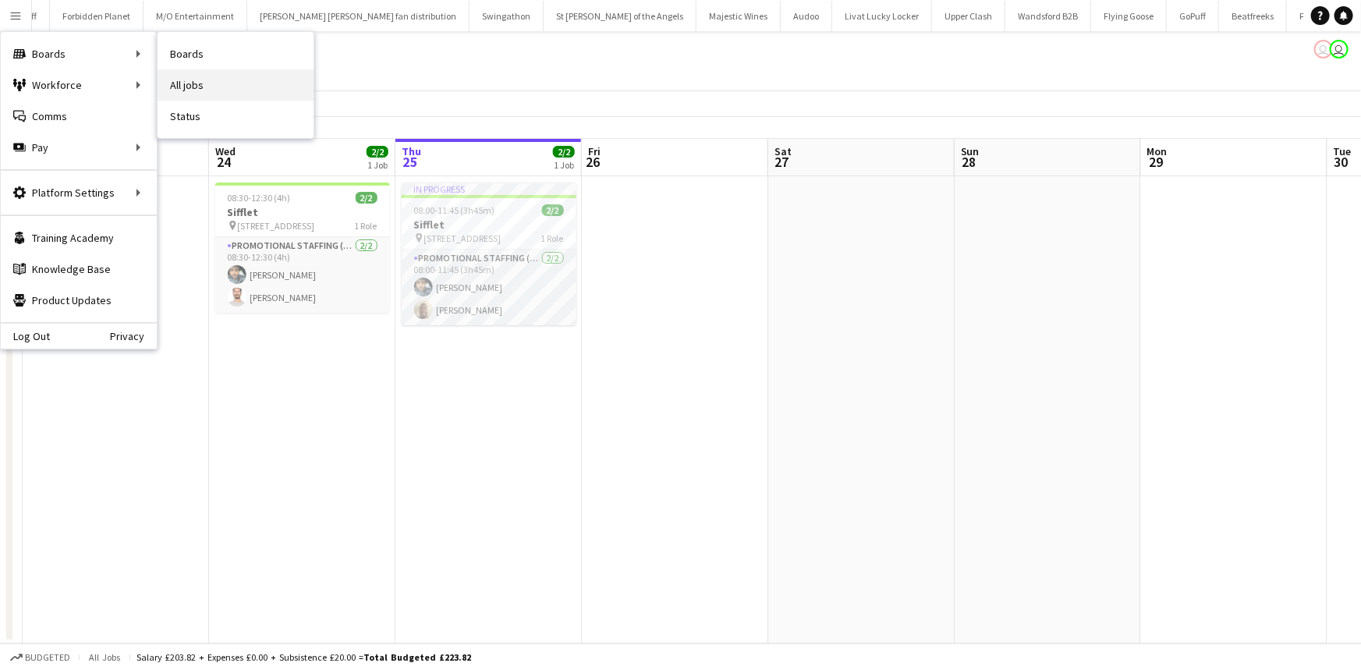
click at [175, 76] on link "All jobs" at bounding box center [235, 84] width 156 height 31
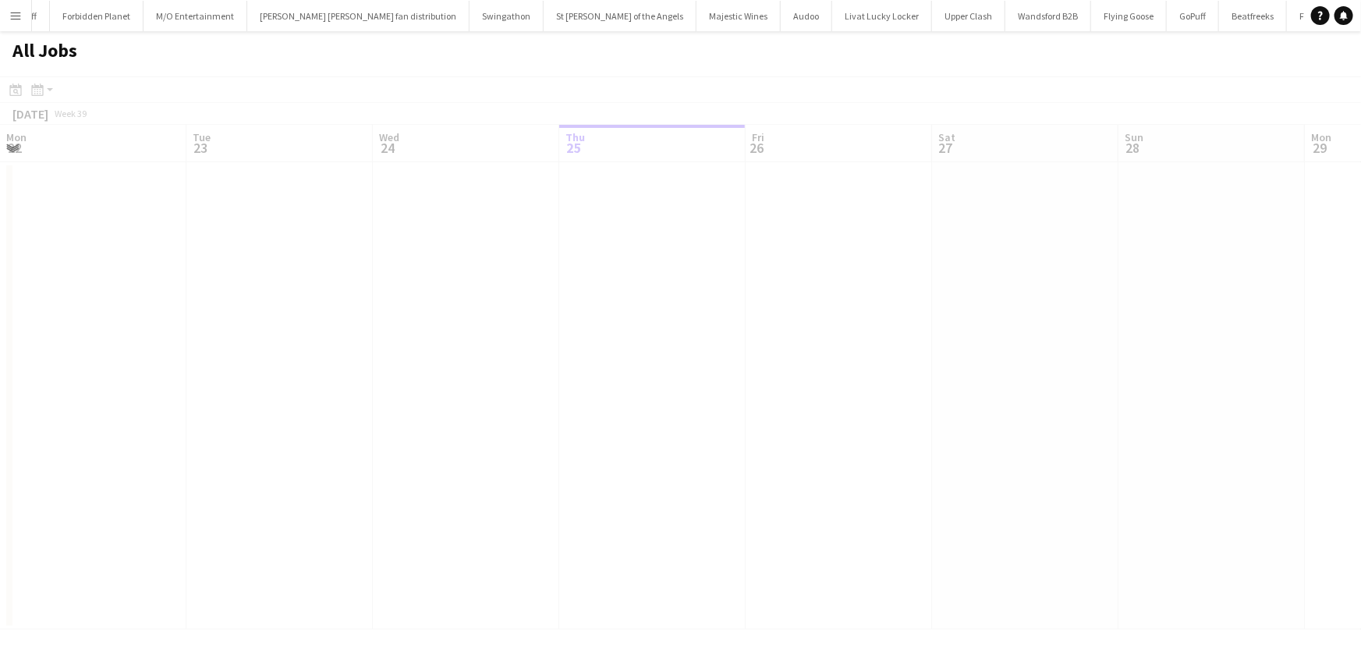
scroll to position [0, 373]
click at [13, 16] on app-icon "Menu" at bounding box center [15, 15] width 12 height 12
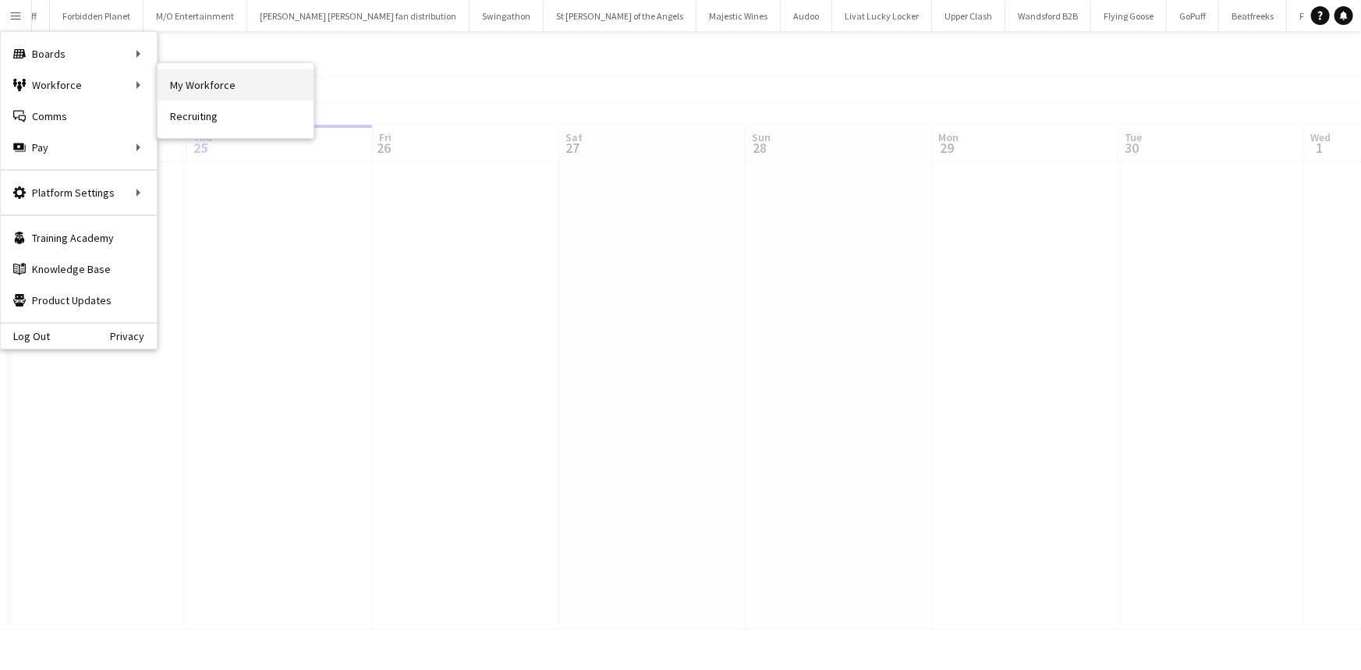
click at [176, 78] on link "My Workforce" at bounding box center [235, 84] width 156 height 31
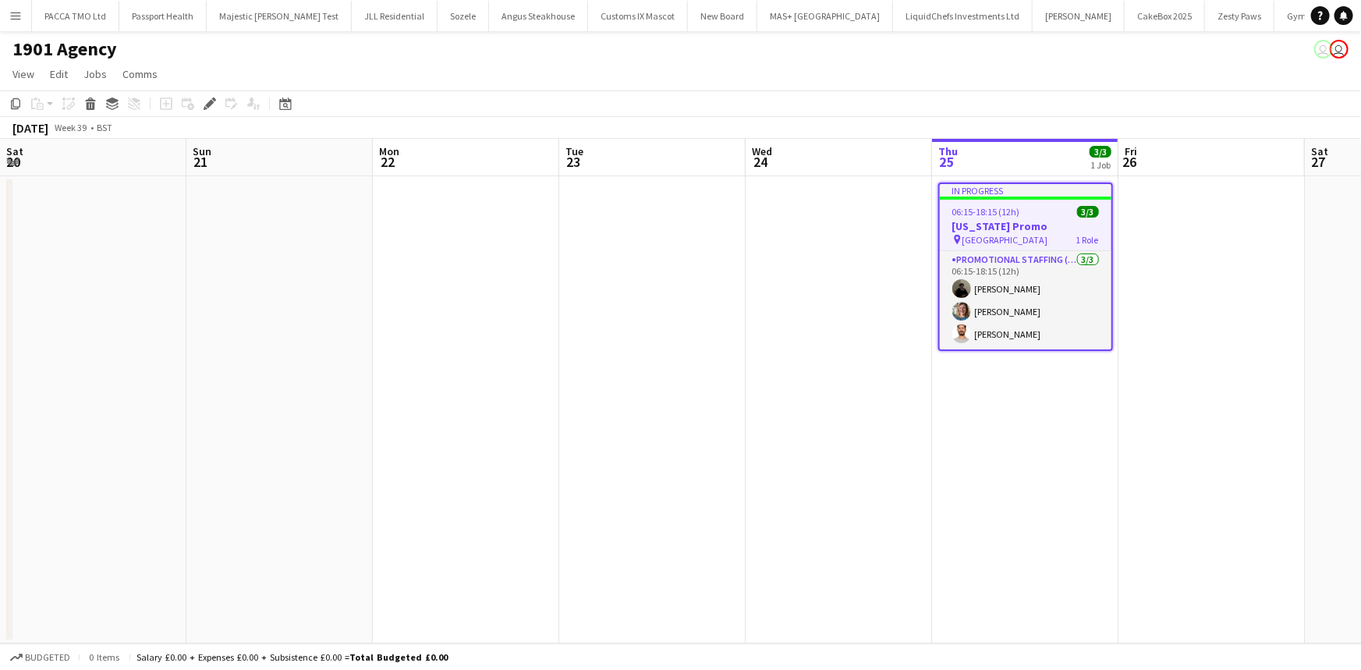
scroll to position [0, 2288]
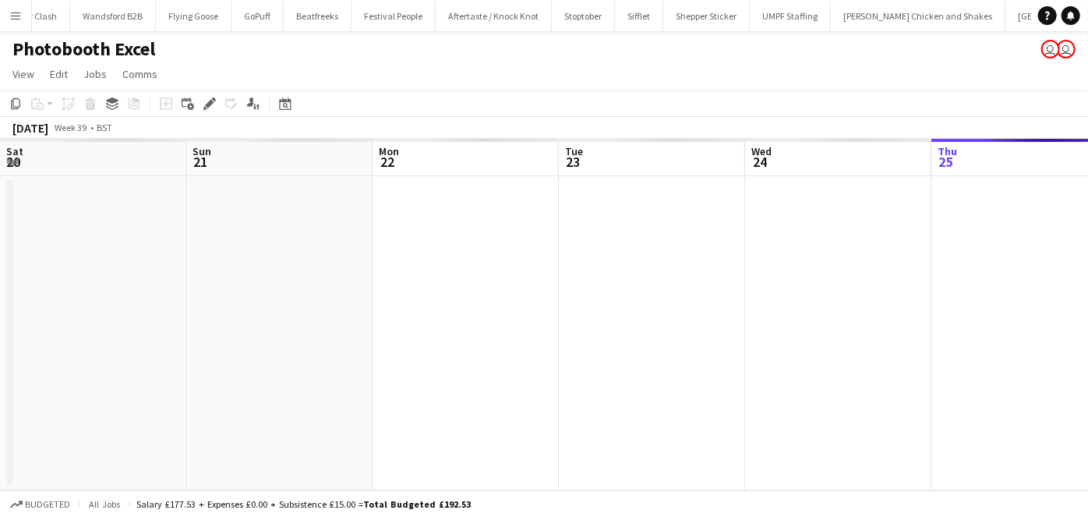
scroll to position [0, 536]
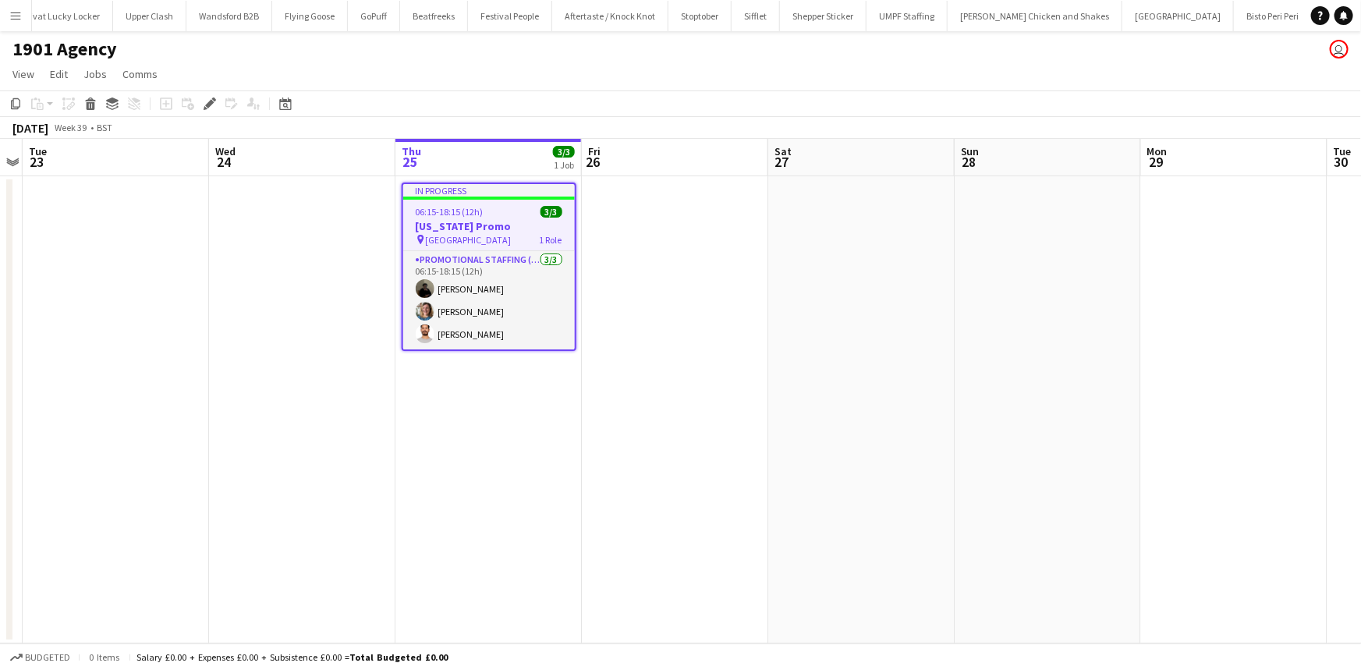
scroll to position [0, 2288]
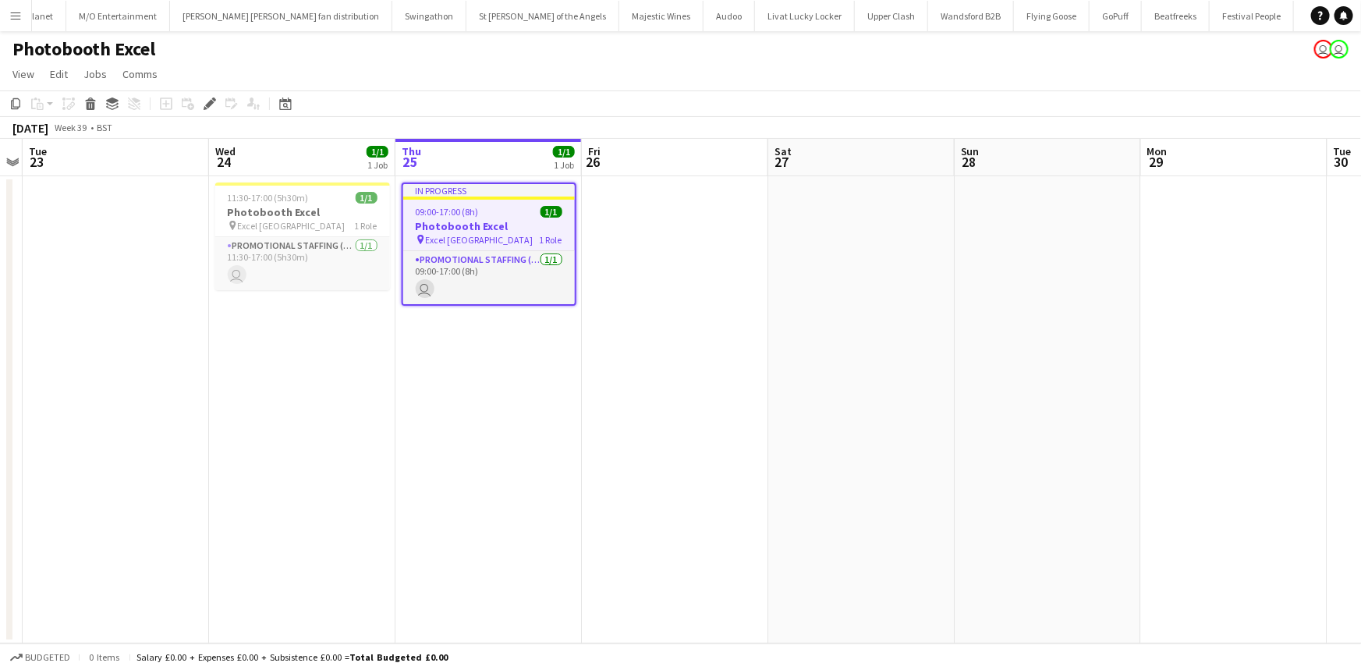
scroll to position [0, 1839]
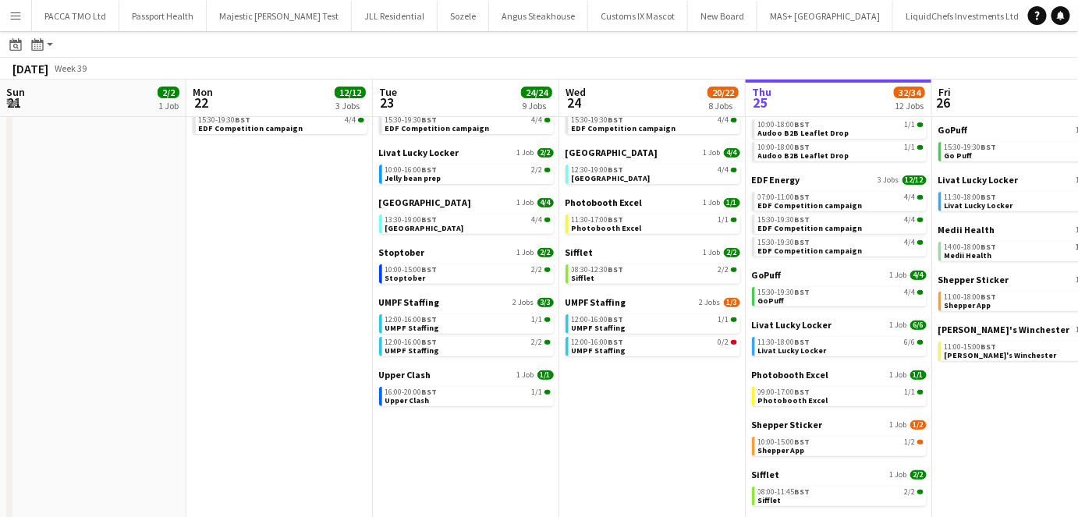
scroll to position [0, 580]
